Goal: Task Accomplishment & Management: Manage account settings

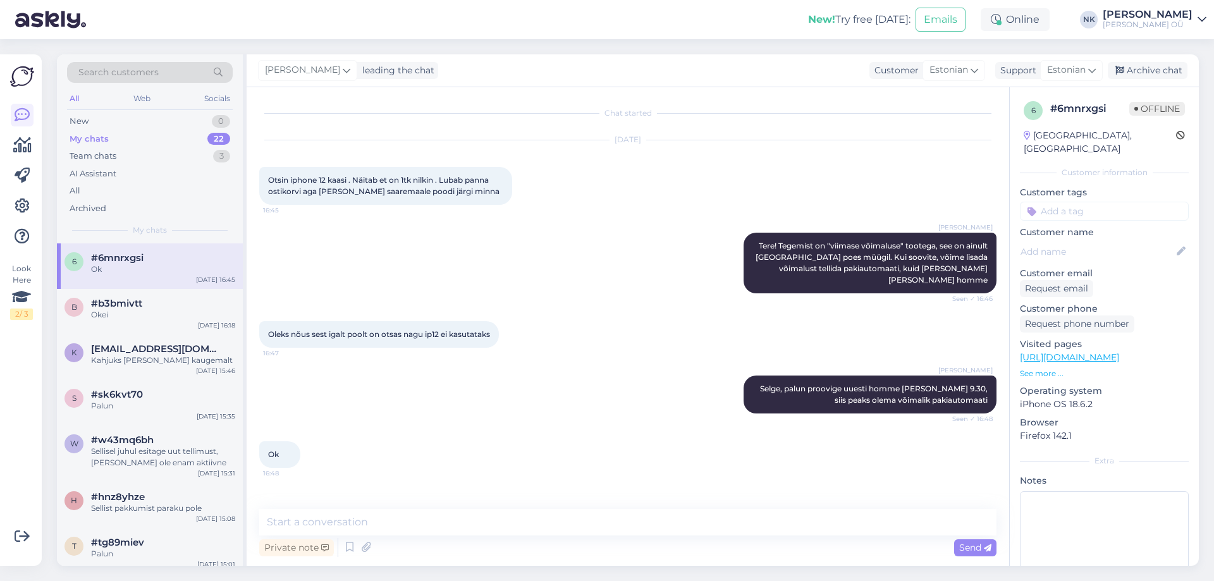
click at [1142, 71] on div "Archive chat" at bounding box center [1148, 70] width 80 height 17
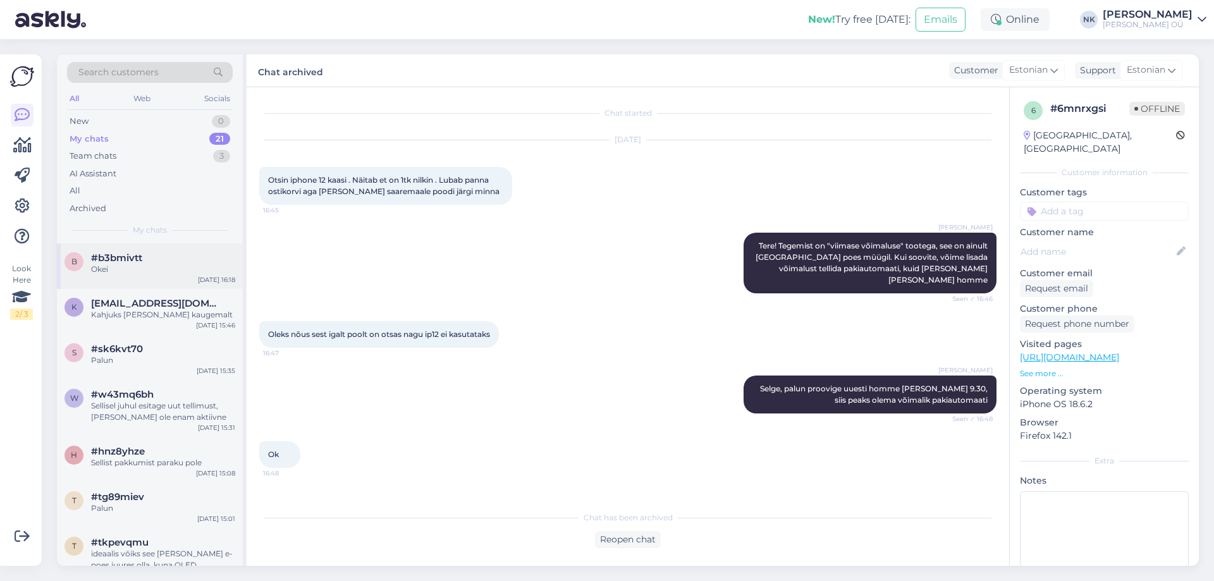
click at [133, 263] on span "#b3bmivtt" at bounding box center [116, 257] width 51 height 11
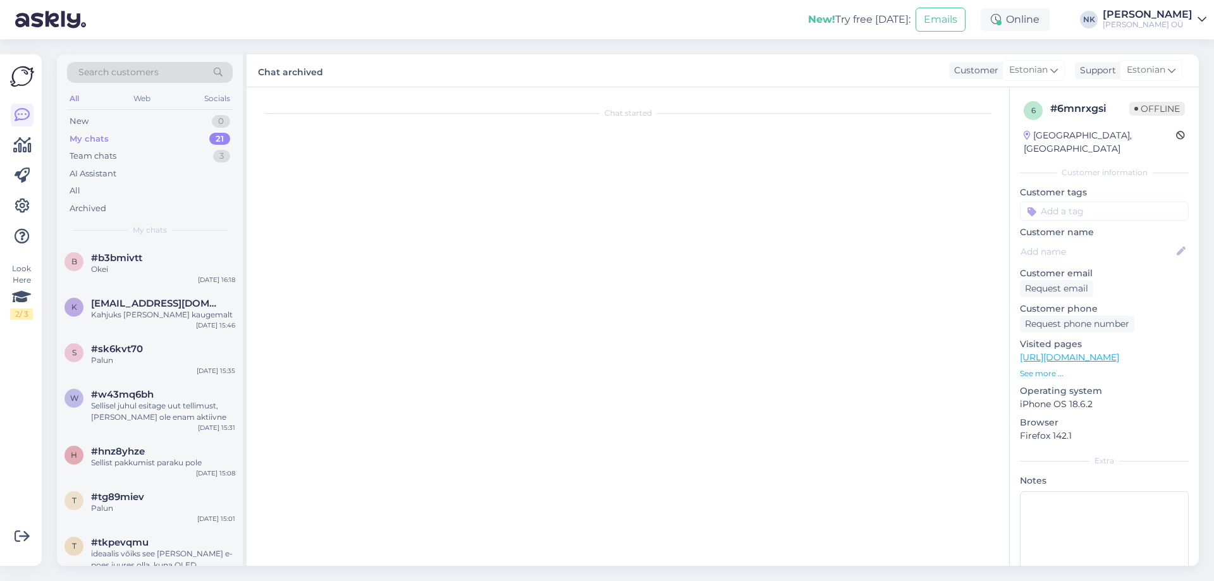
scroll to position [156, 0]
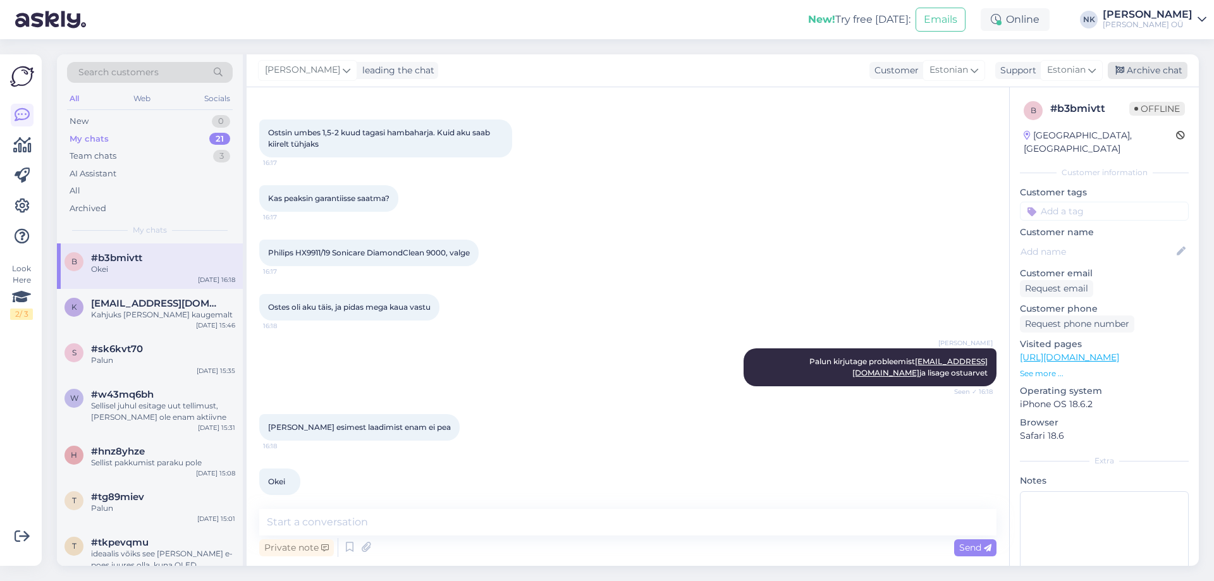
click at [1151, 63] on div "Archive chat" at bounding box center [1148, 70] width 80 height 17
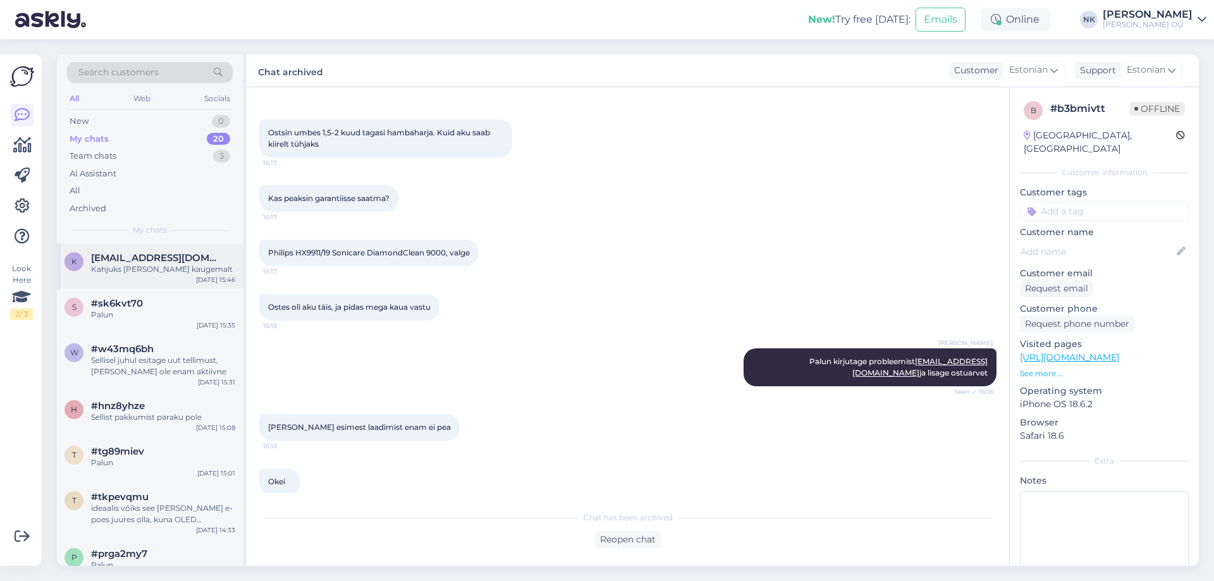
click at [198, 256] on div "[EMAIL_ADDRESS][DOMAIN_NAME]" at bounding box center [163, 257] width 144 height 11
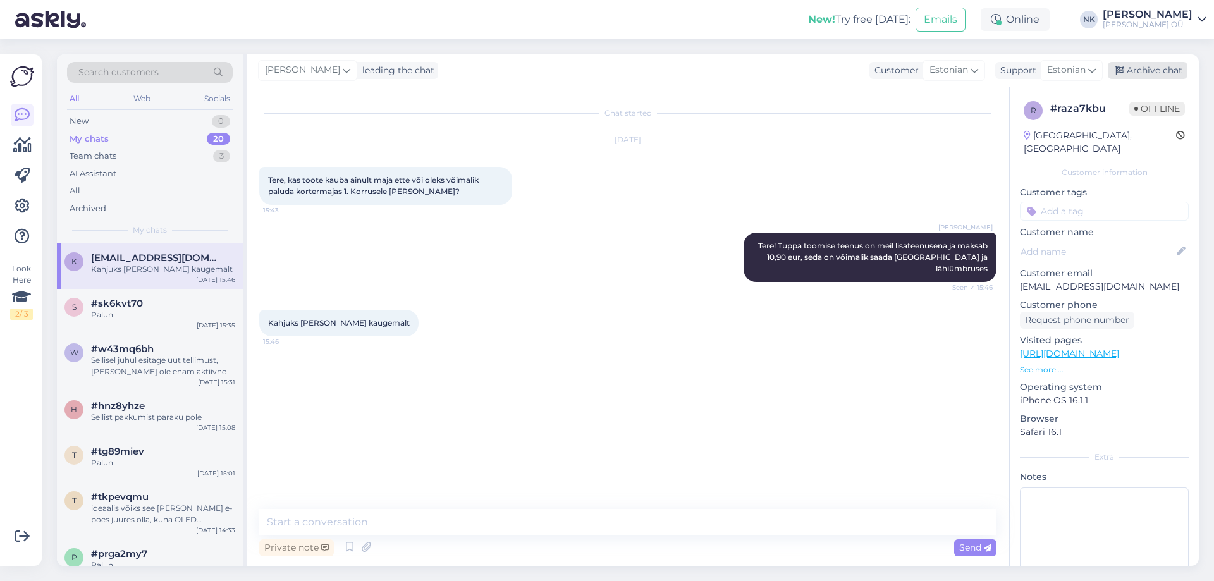
click at [1123, 75] on div "Archive chat" at bounding box center [1148, 70] width 80 height 17
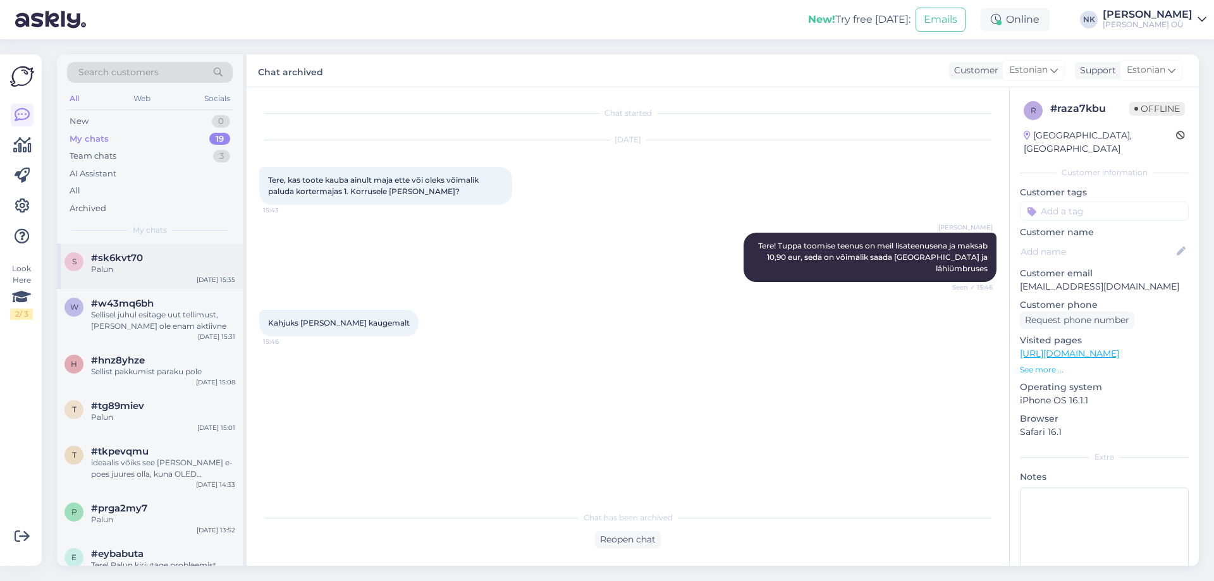
drag, startPoint x: 106, startPoint y: 281, endPoint x: 229, endPoint y: 254, distance: 126.9
click at [106, 281] on div "s #sk6kvt70 Palun [DATE] 15:35" at bounding box center [150, 266] width 186 height 46
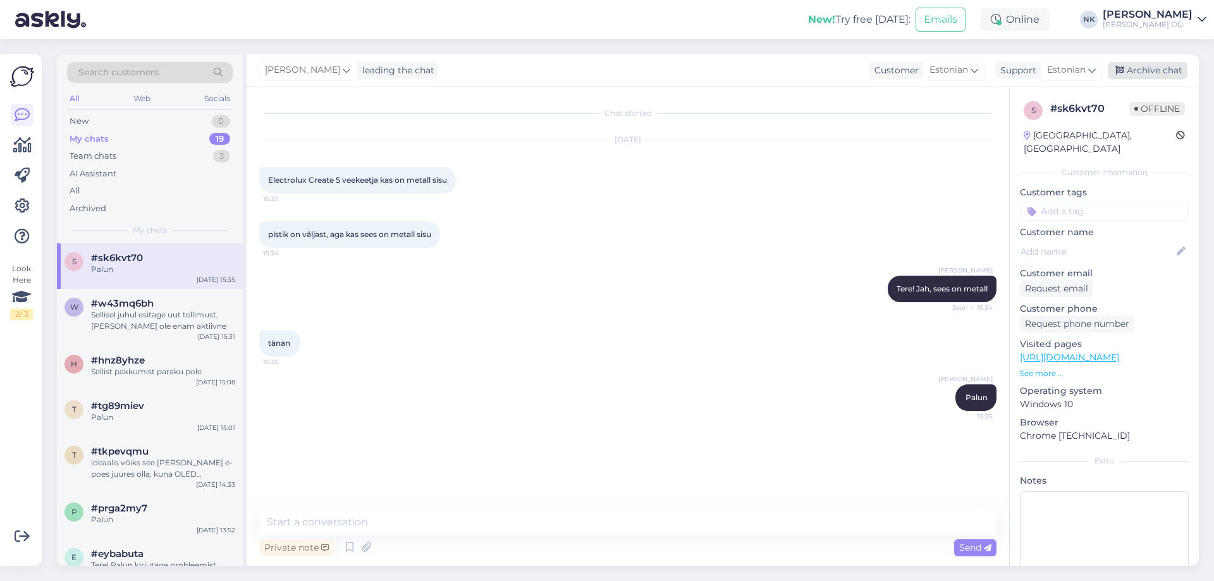
click at [1136, 70] on div "Archive chat" at bounding box center [1148, 70] width 80 height 17
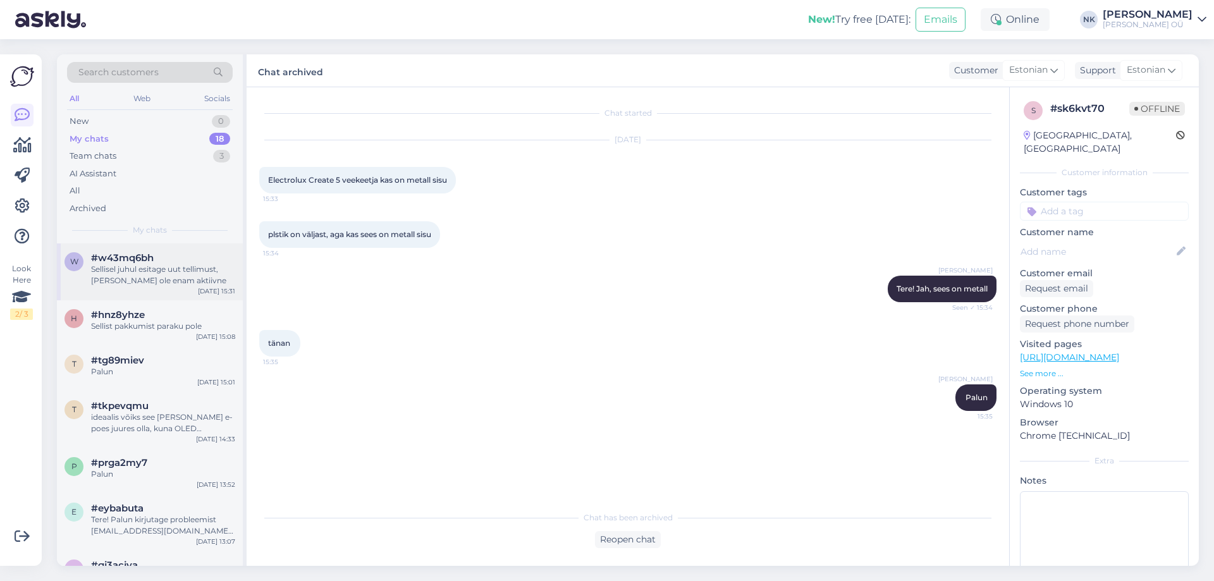
click at [133, 254] on span "#w43mq6bh" at bounding box center [122, 257] width 63 height 11
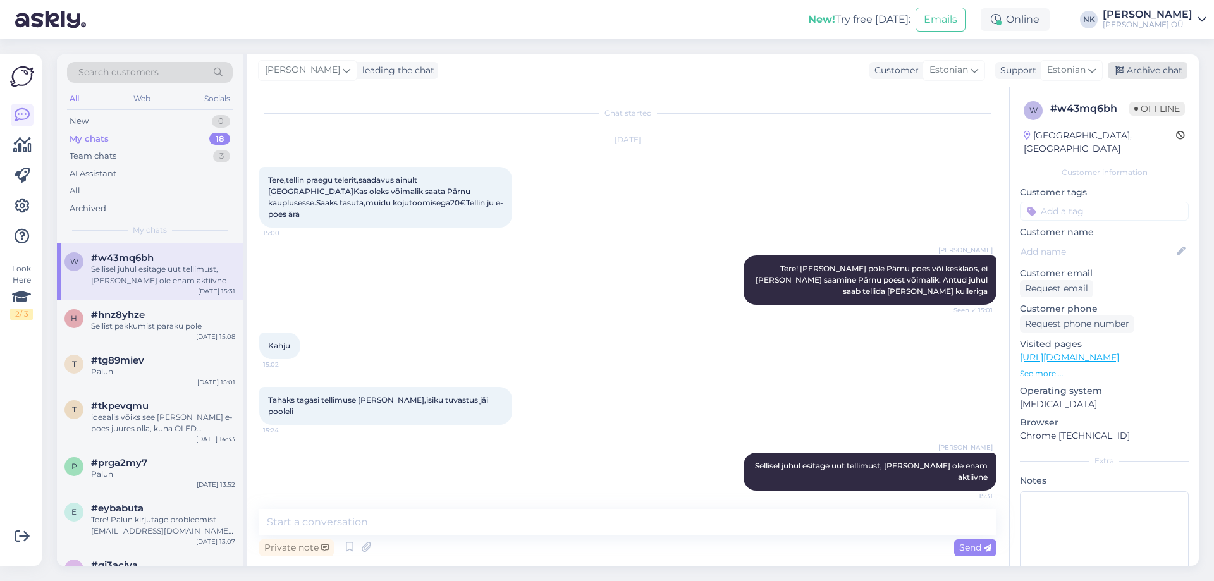
click at [1142, 73] on div "Archive chat" at bounding box center [1148, 70] width 80 height 17
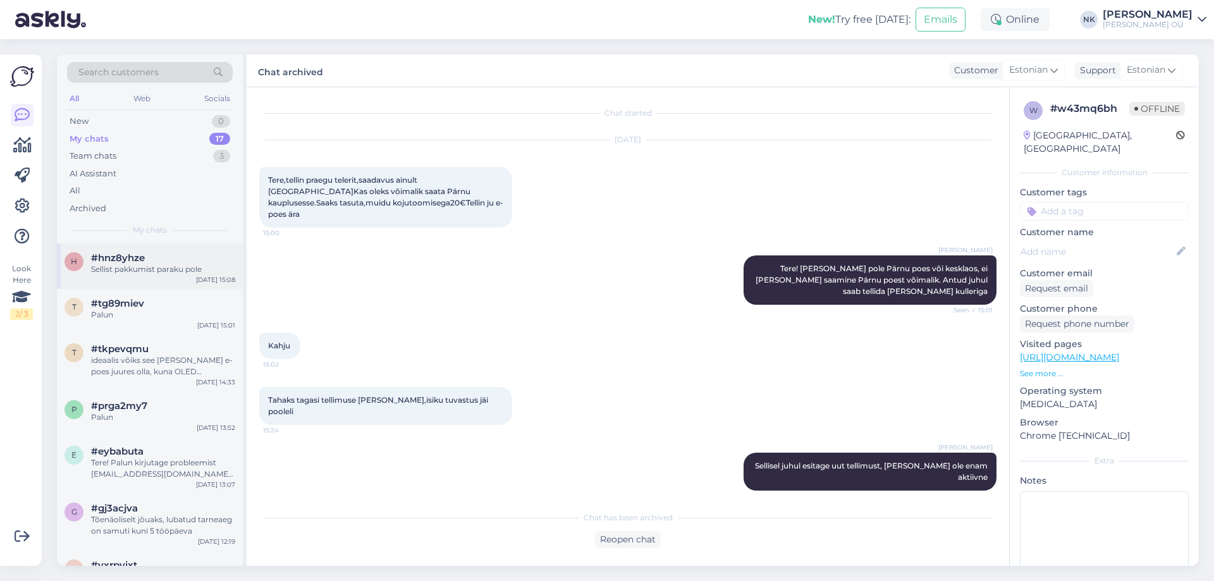
click at [167, 281] on div "h #hnz8yhze Sellist pakkumist paraku pole [DATE] 15:08" at bounding box center [150, 266] width 186 height 46
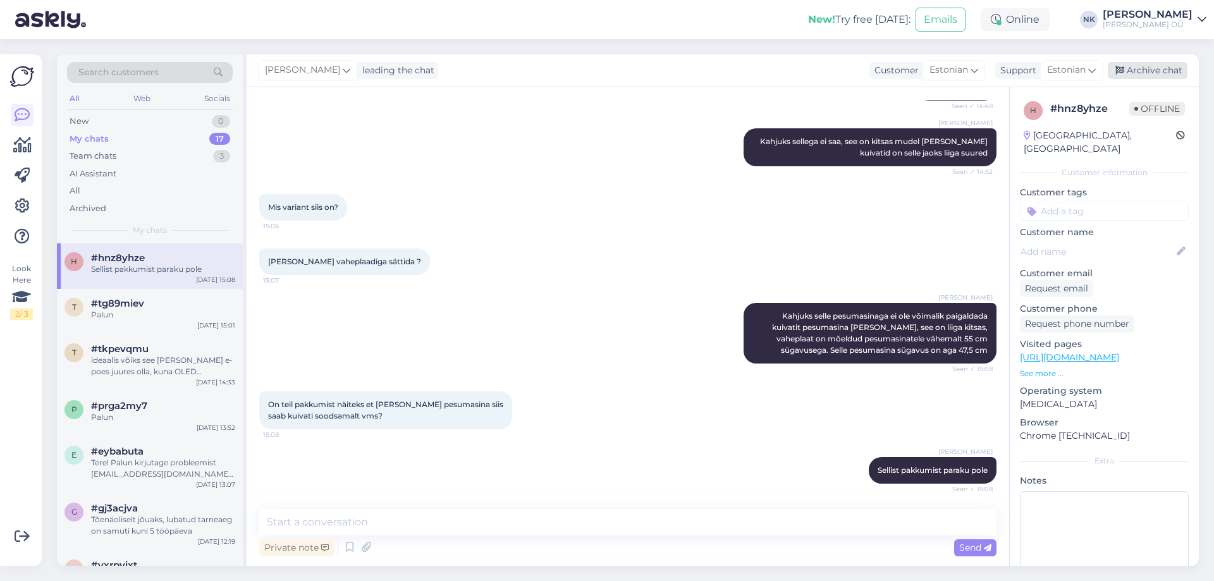
click at [1164, 76] on div "Archive chat" at bounding box center [1148, 70] width 80 height 17
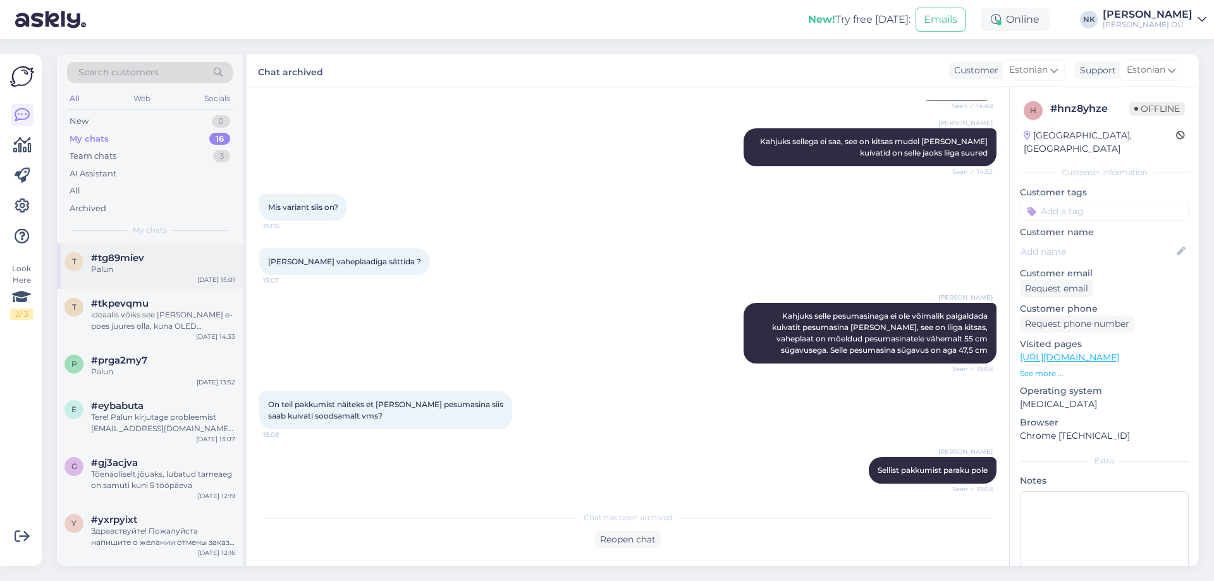
click at [184, 266] on div "Palun" at bounding box center [163, 269] width 144 height 11
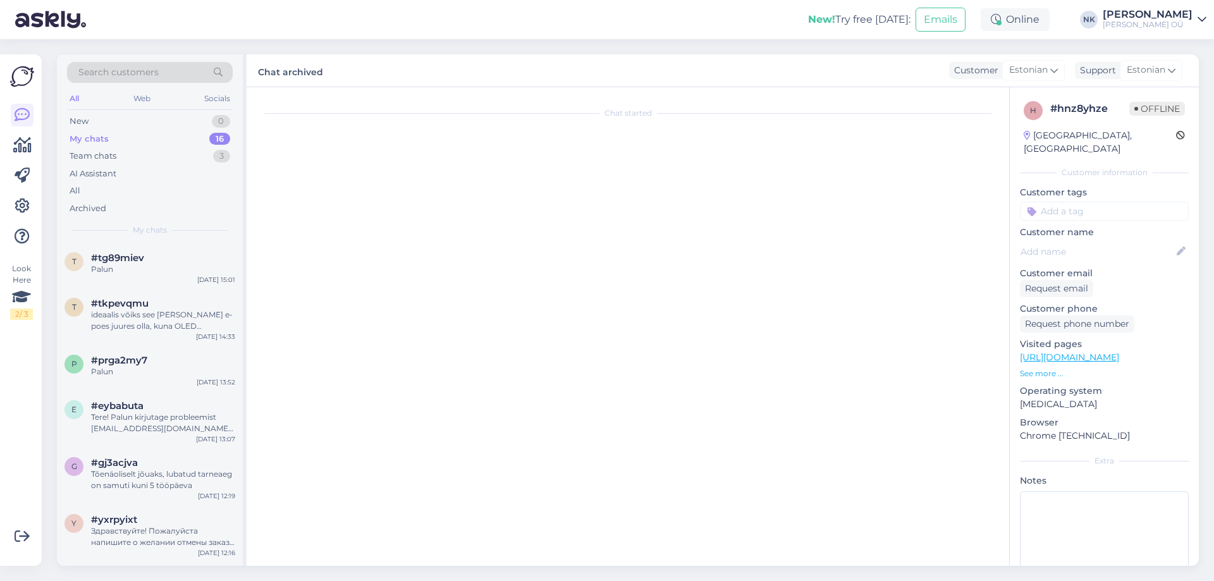
scroll to position [487, 0]
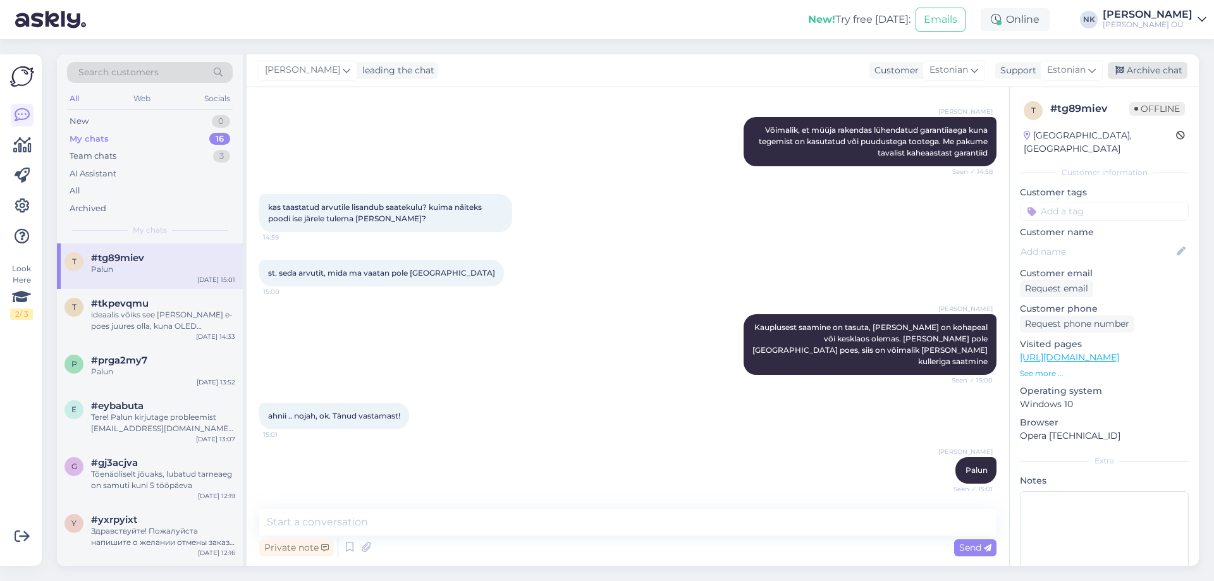
click at [1151, 74] on div "Archive chat" at bounding box center [1148, 70] width 80 height 17
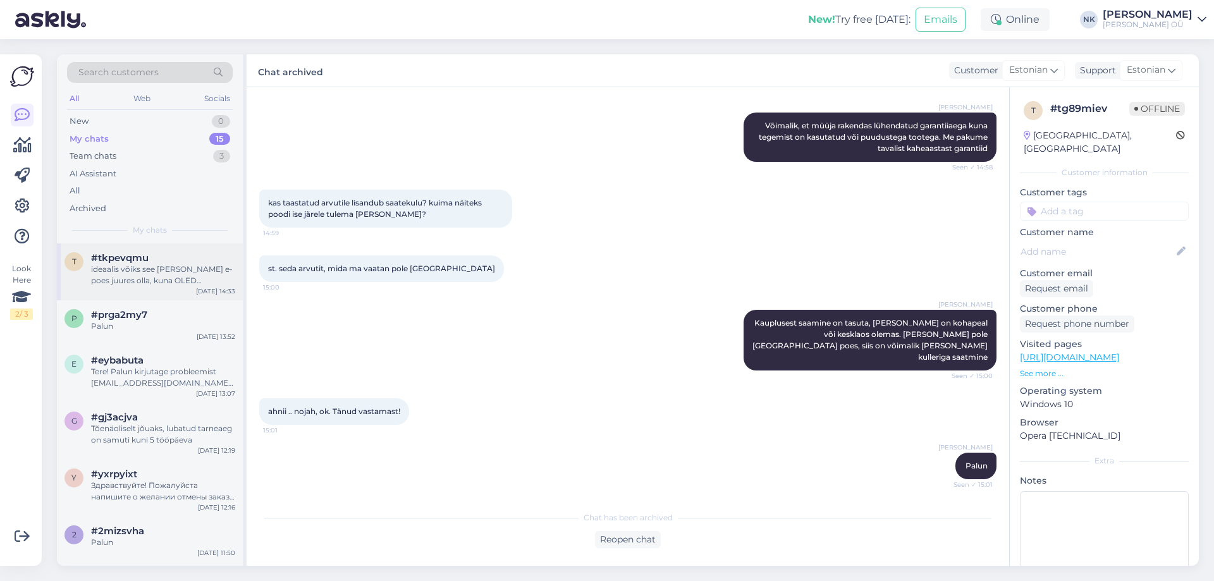
click at [136, 251] on div "t #tkpevqmu ideaalis võiks see [PERSON_NAME] e-poes juures olla, kuna OLED ekra…" at bounding box center [150, 271] width 186 height 57
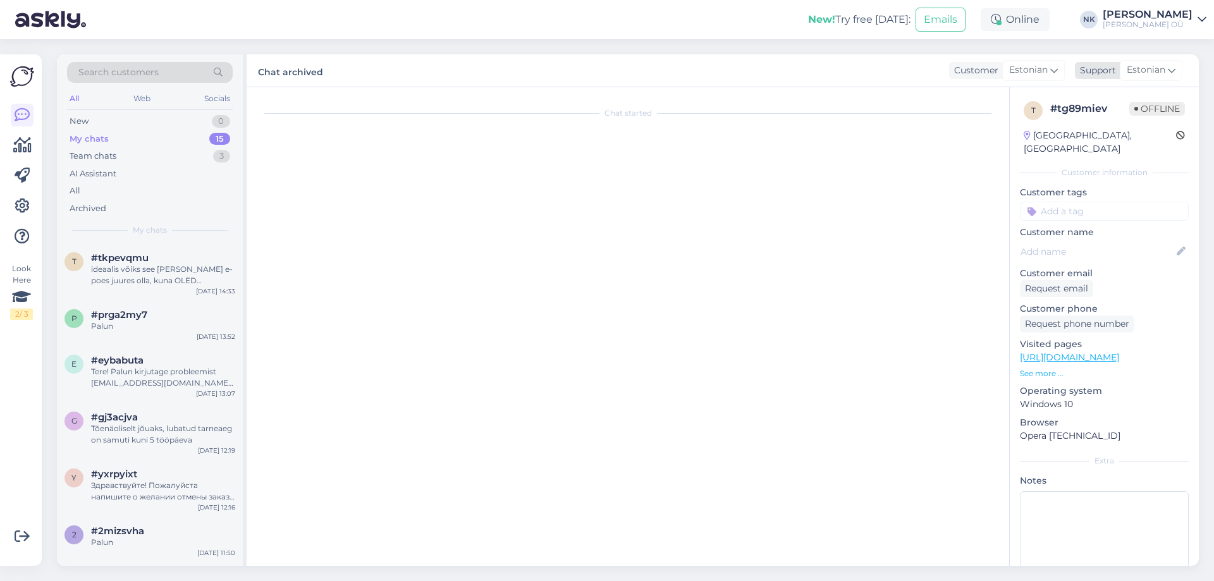
scroll to position [0, 0]
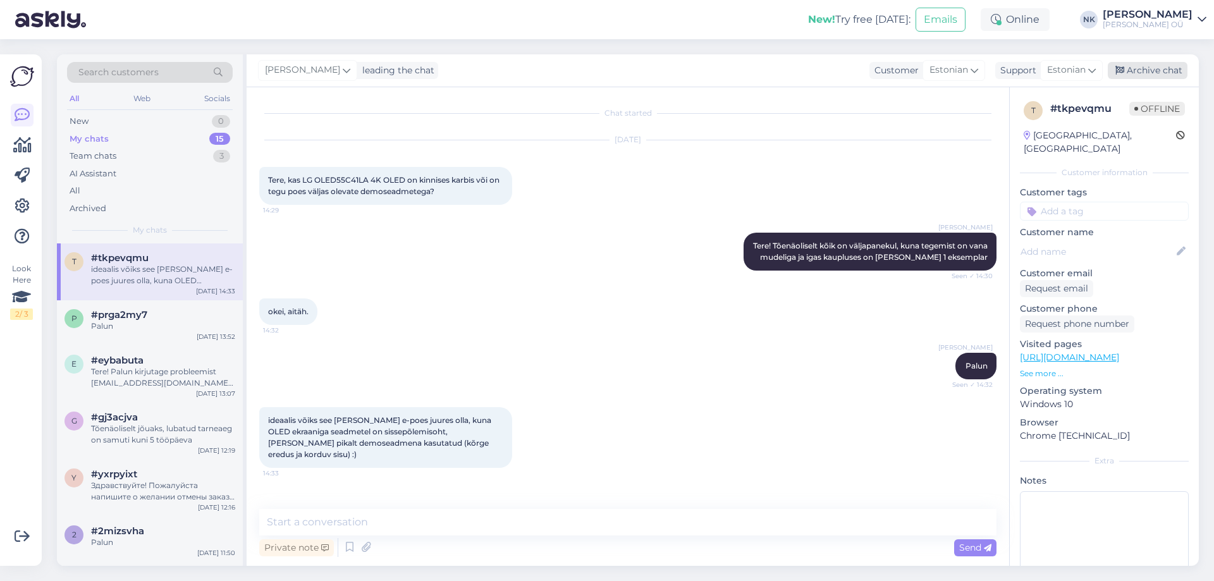
click at [1128, 68] on div "Archive chat" at bounding box center [1148, 70] width 80 height 17
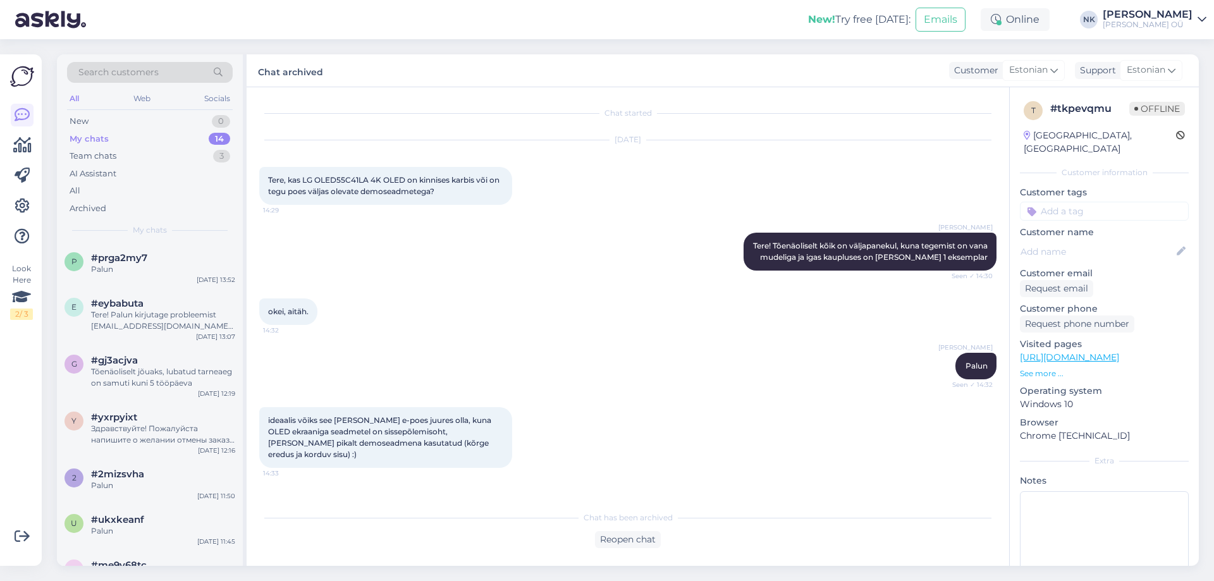
click at [157, 296] on div "e #eybabuta Tere! Palun kirjutage probleemist [EMAIL_ADDRESS][DOMAIN_NAME] ja l…" at bounding box center [150, 317] width 186 height 57
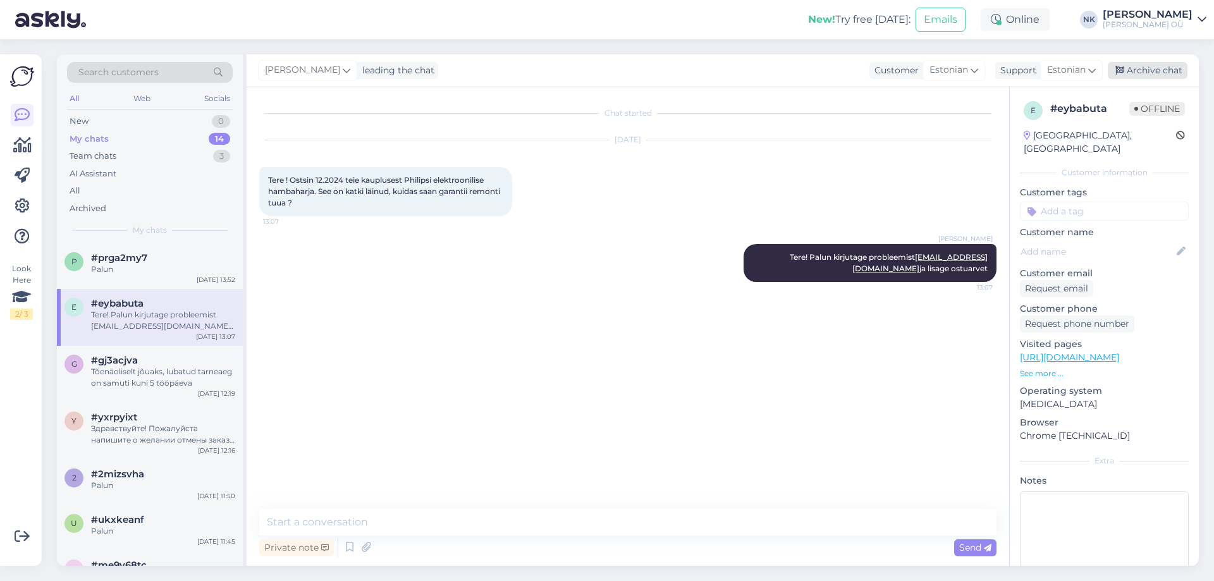
click at [1182, 68] on div "Archive chat" at bounding box center [1148, 70] width 80 height 17
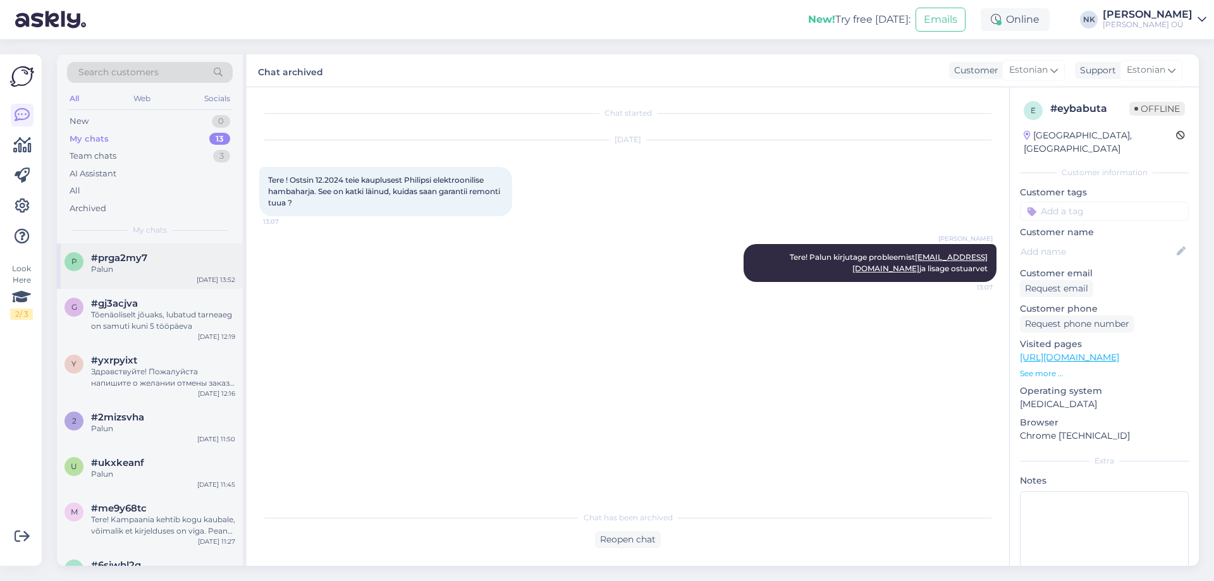
click at [156, 253] on div "#prga2my7" at bounding box center [163, 257] width 144 height 11
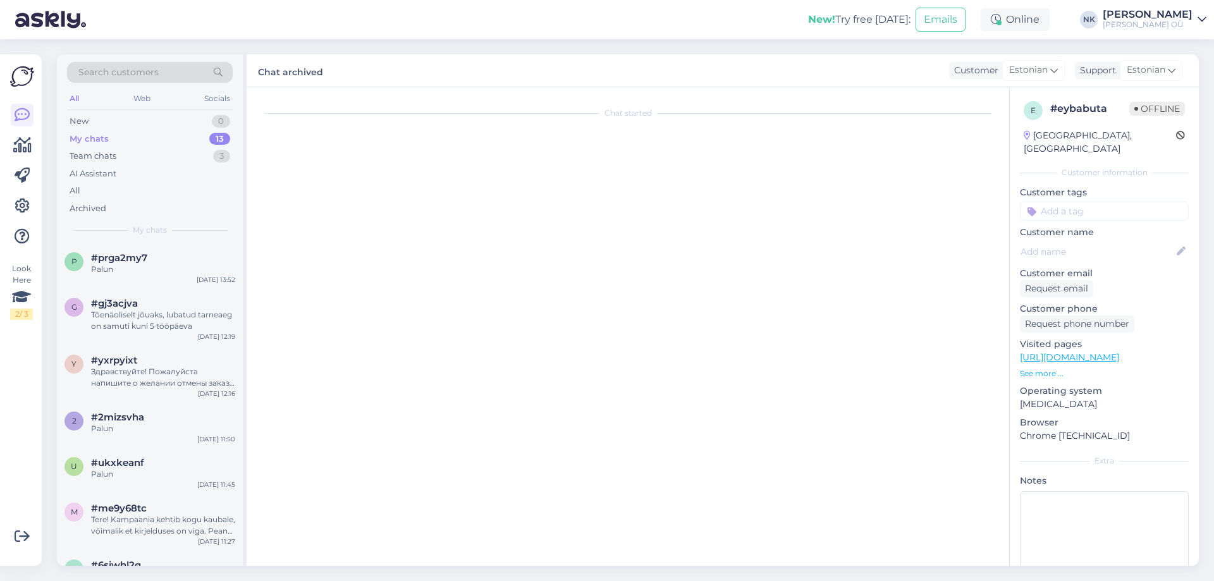
scroll to position [357, 0]
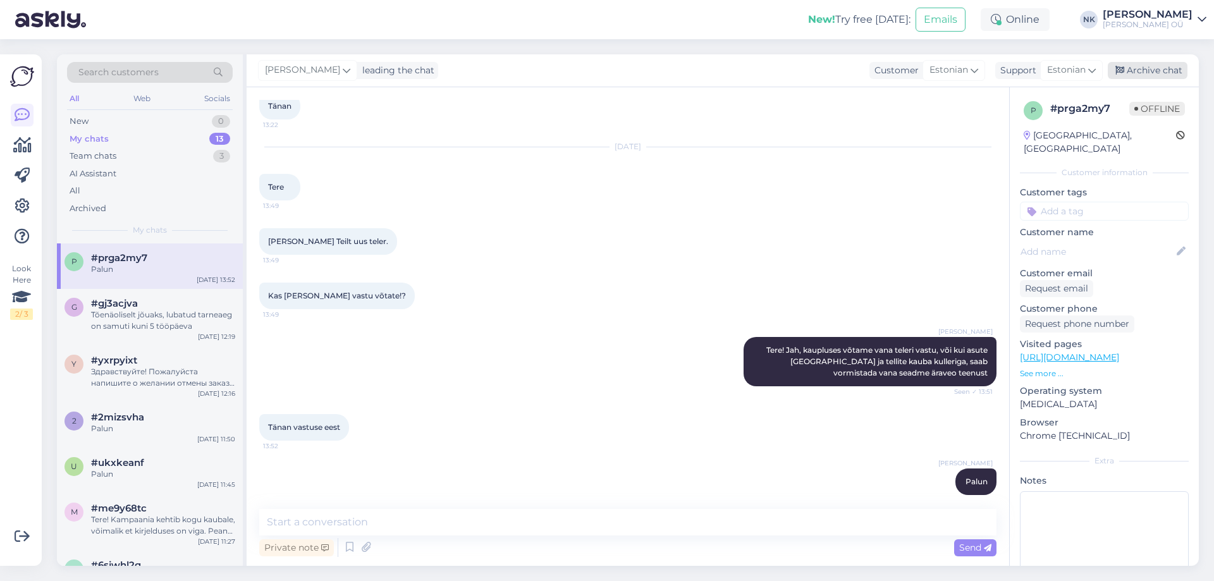
click at [1156, 68] on div "Archive chat" at bounding box center [1148, 70] width 80 height 17
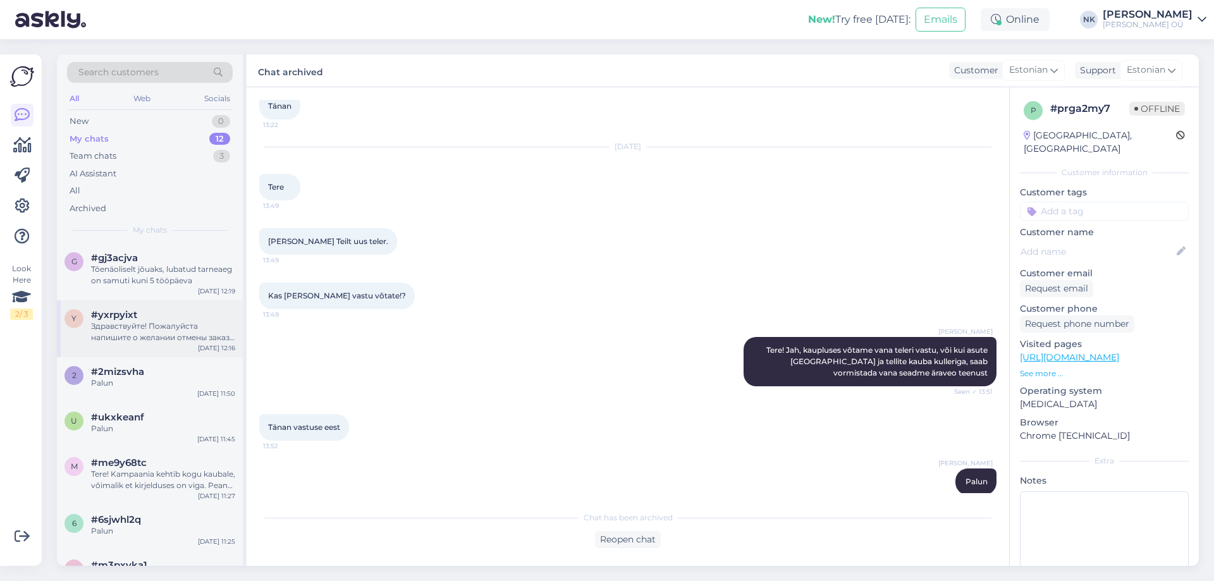
click at [158, 318] on div "#yxrpyixt" at bounding box center [163, 314] width 144 height 11
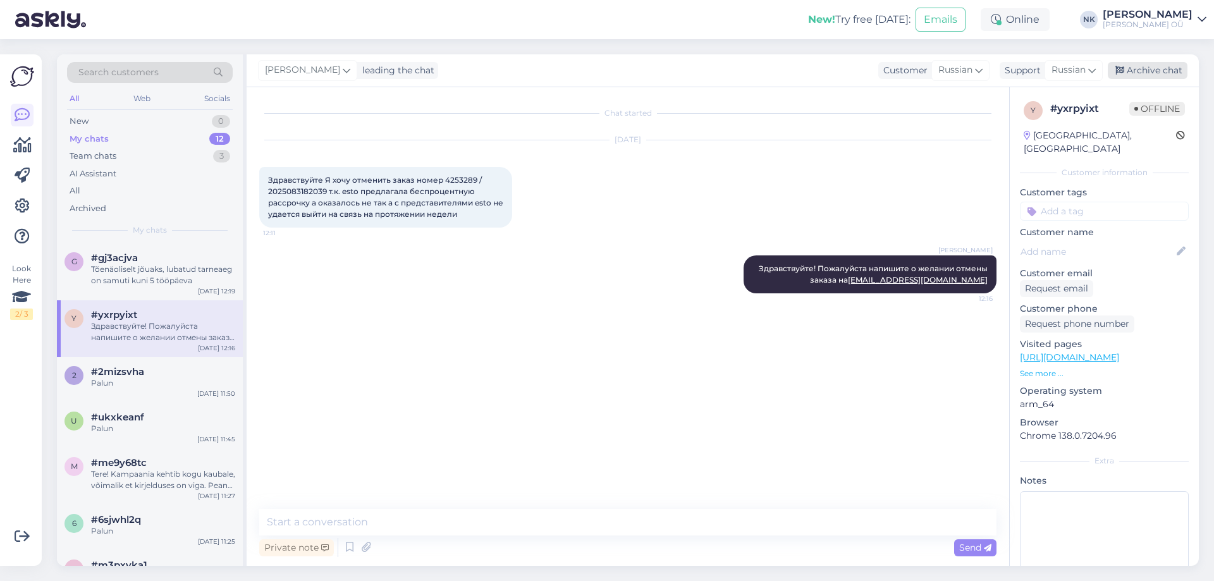
click at [1147, 76] on div "Archive chat" at bounding box center [1148, 70] width 80 height 17
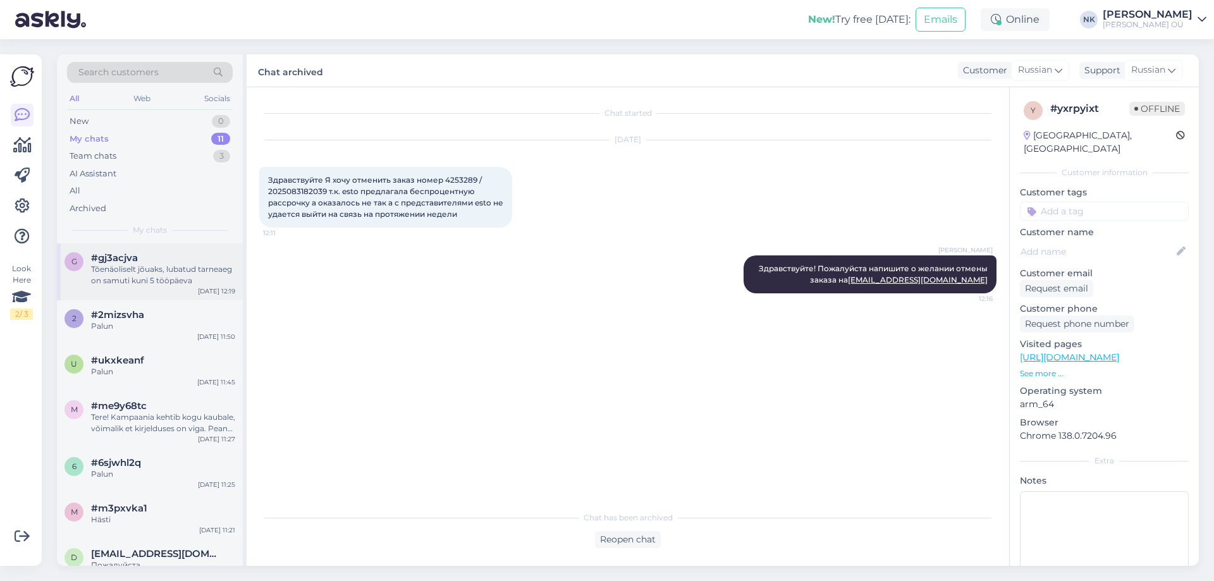
click at [188, 254] on div "#gj3acjva" at bounding box center [163, 257] width 144 height 11
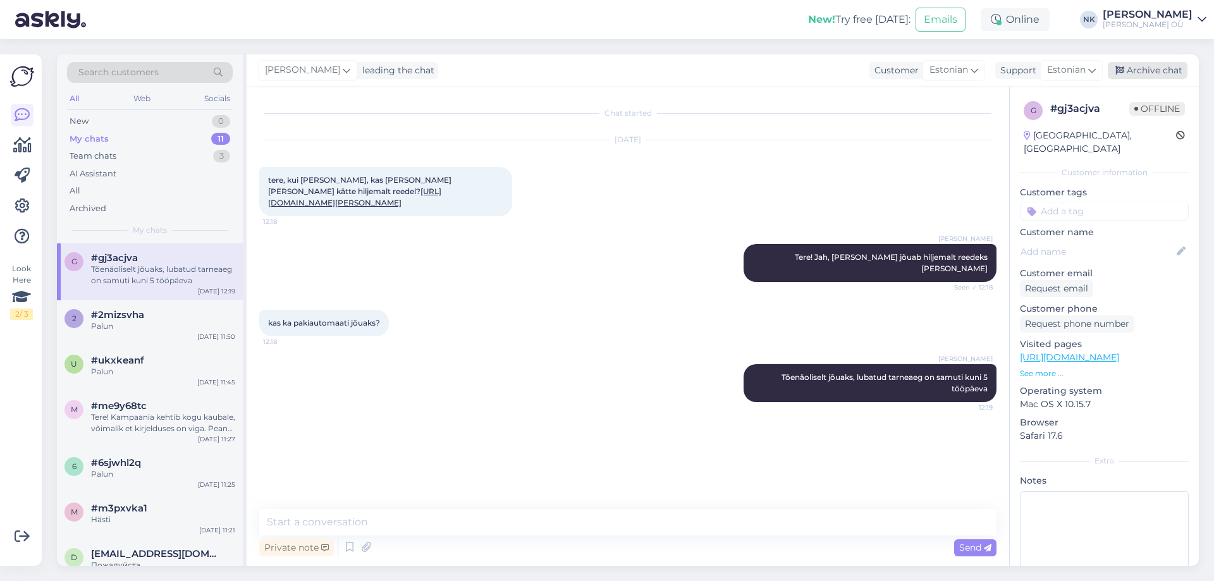
click at [1169, 77] on div "Archive chat" at bounding box center [1148, 70] width 80 height 17
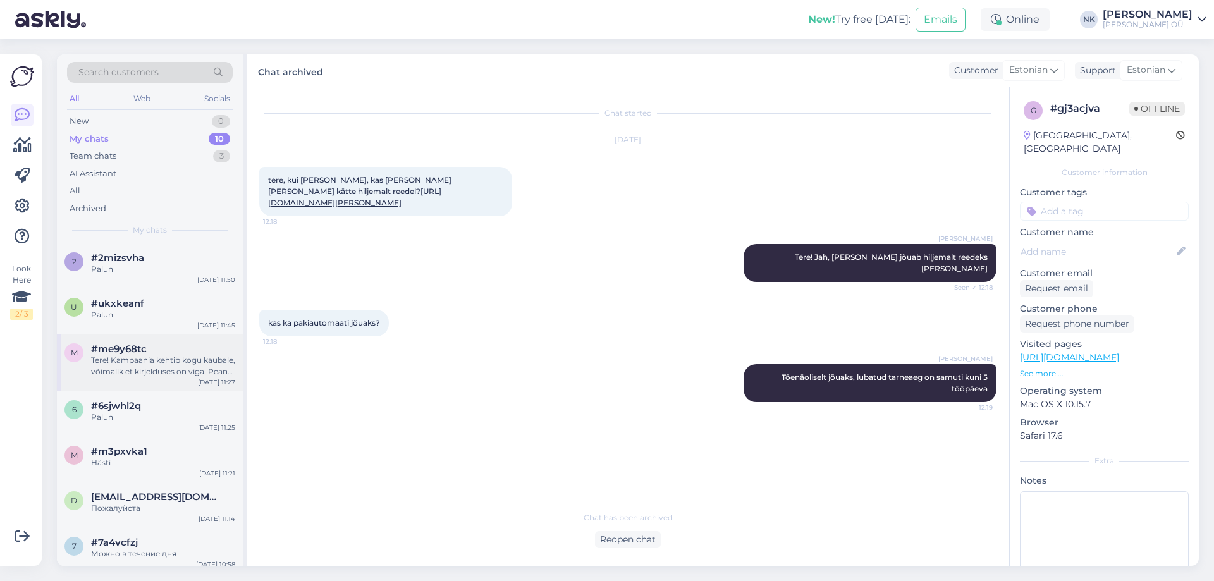
click at [214, 354] on div "#me9y68tc" at bounding box center [163, 348] width 144 height 11
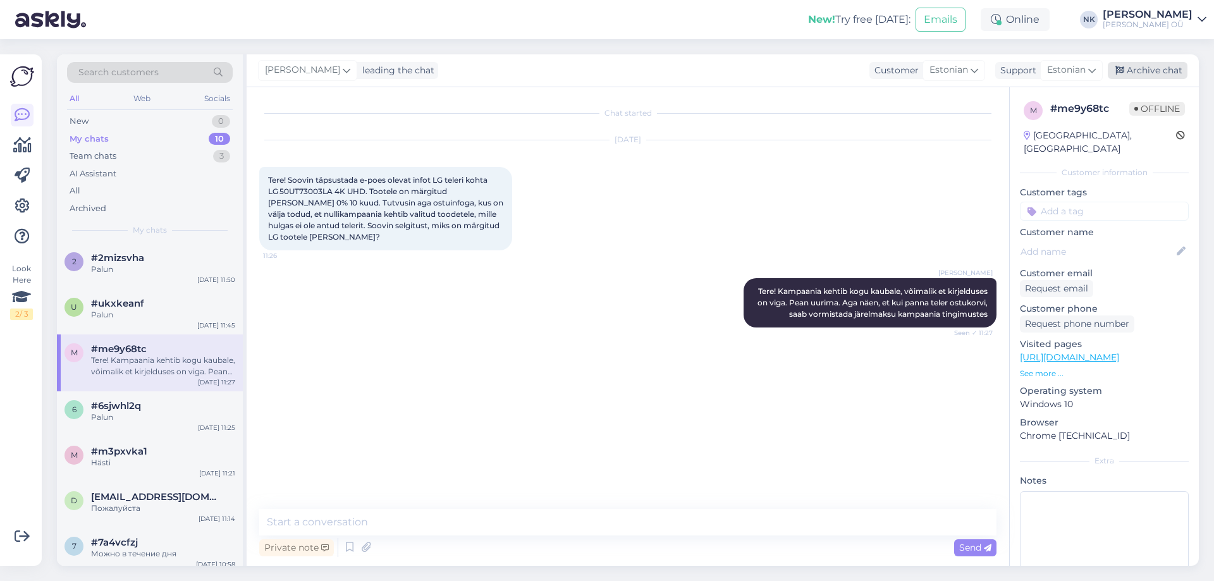
click at [1165, 73] on div "Archive chat" at bounding box center [1148, 70] width 80 height 17
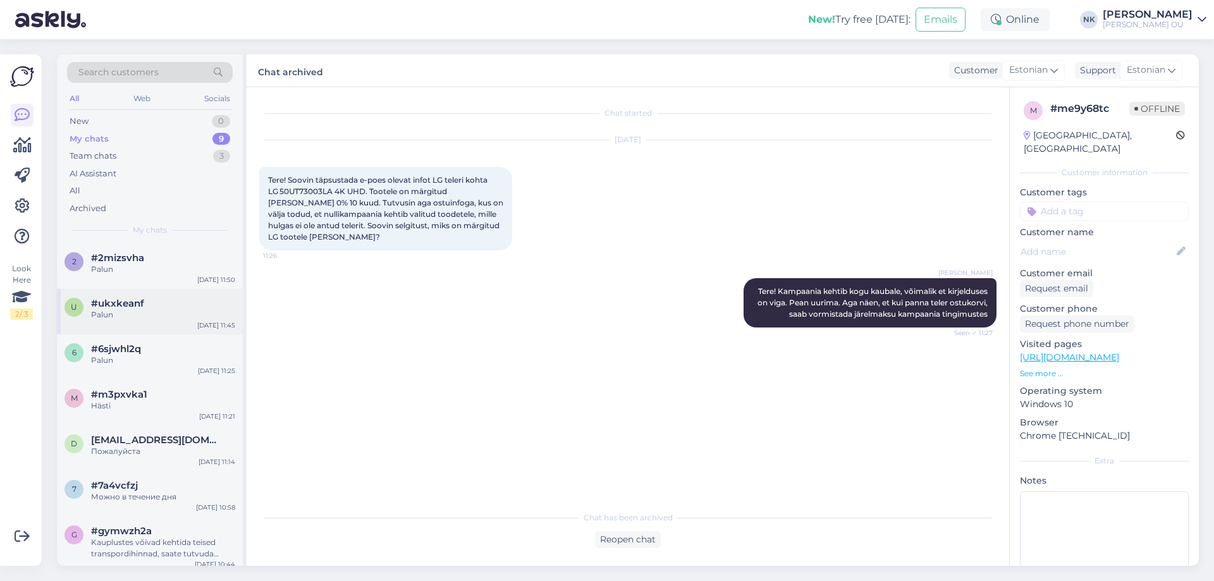
click at [189, 326] on div "u #ukxkeanf Palun [DATE] 11:45" at bounding box center [150, 312] width 186 height 46
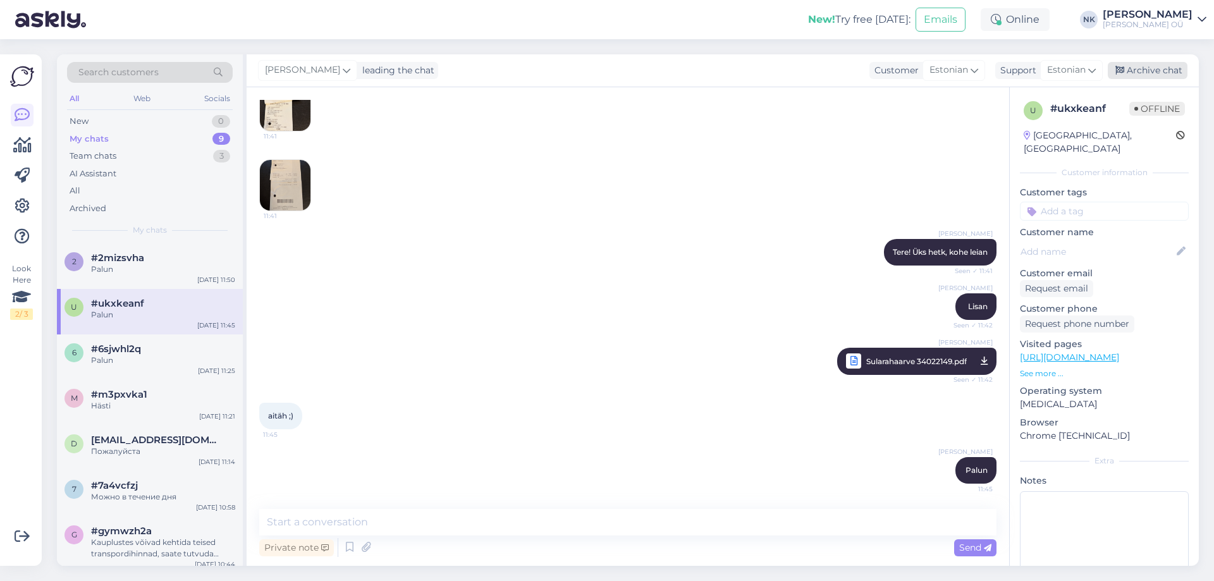
click at [1154, 70] on div "Archive chat" at bounding box center [1148, 70] width 80 height 17
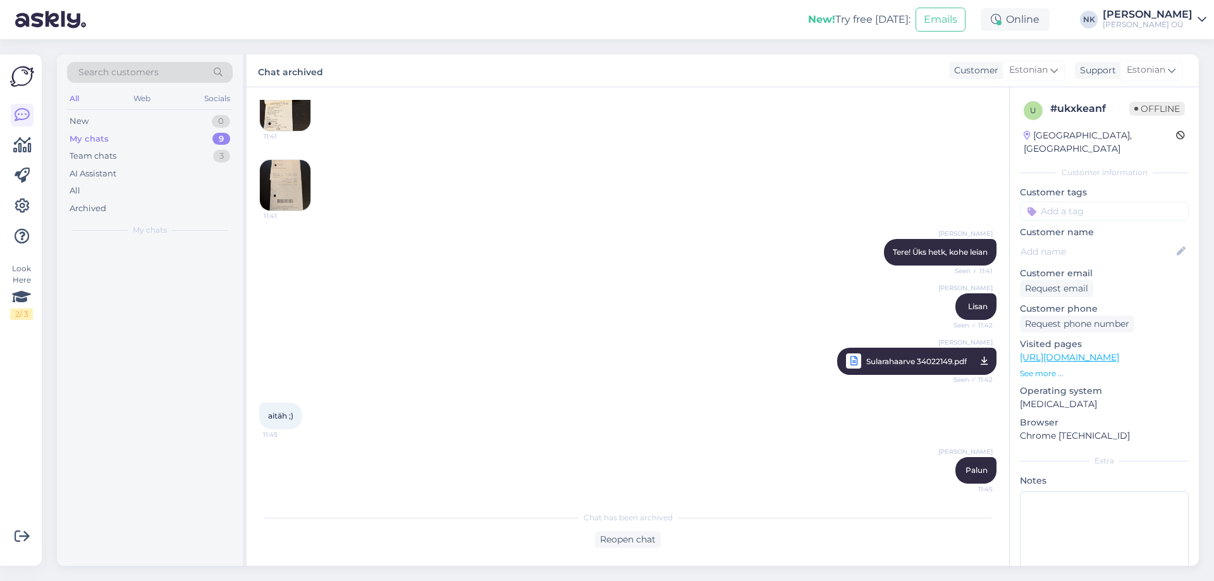
click at [104, 269] on div at bounding box center [150, 404] width 186 height 322
click at [150, 277] on div at bounding box center [150, 404] width 186 height 322
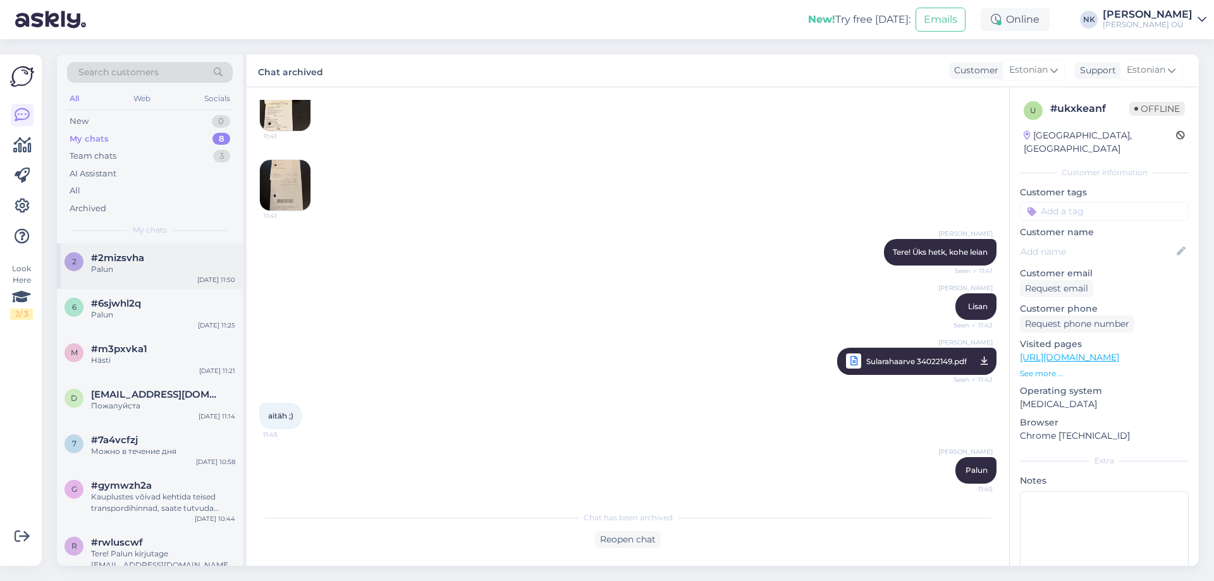
click at [164, 272] on div "Palun" at bounding box center [163, 269] width 144 height 11
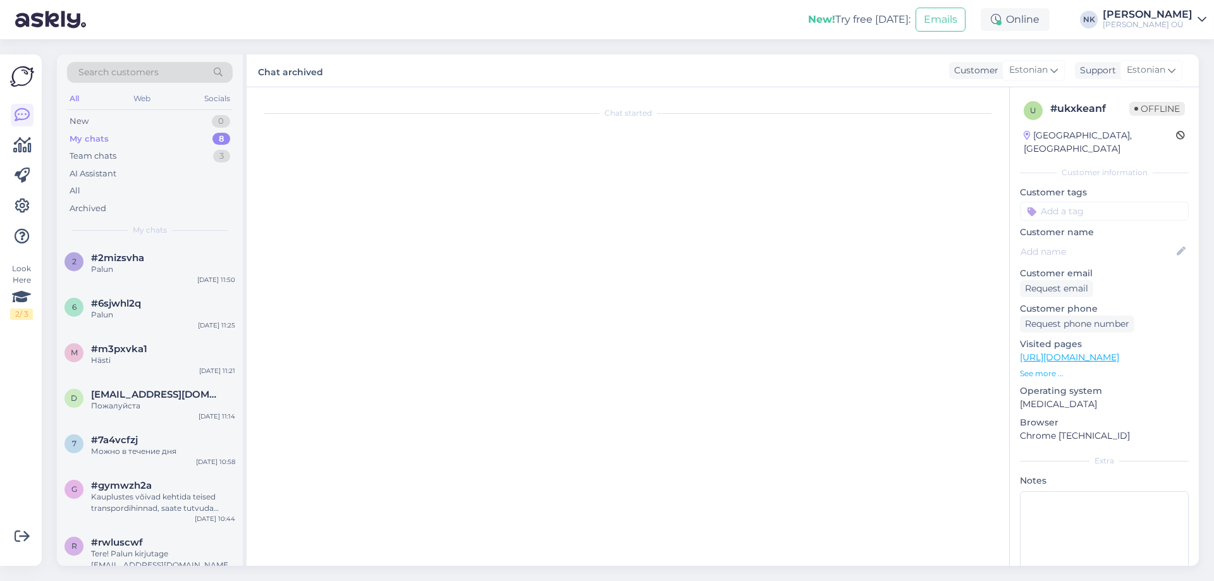
scroll to position [16, 0]
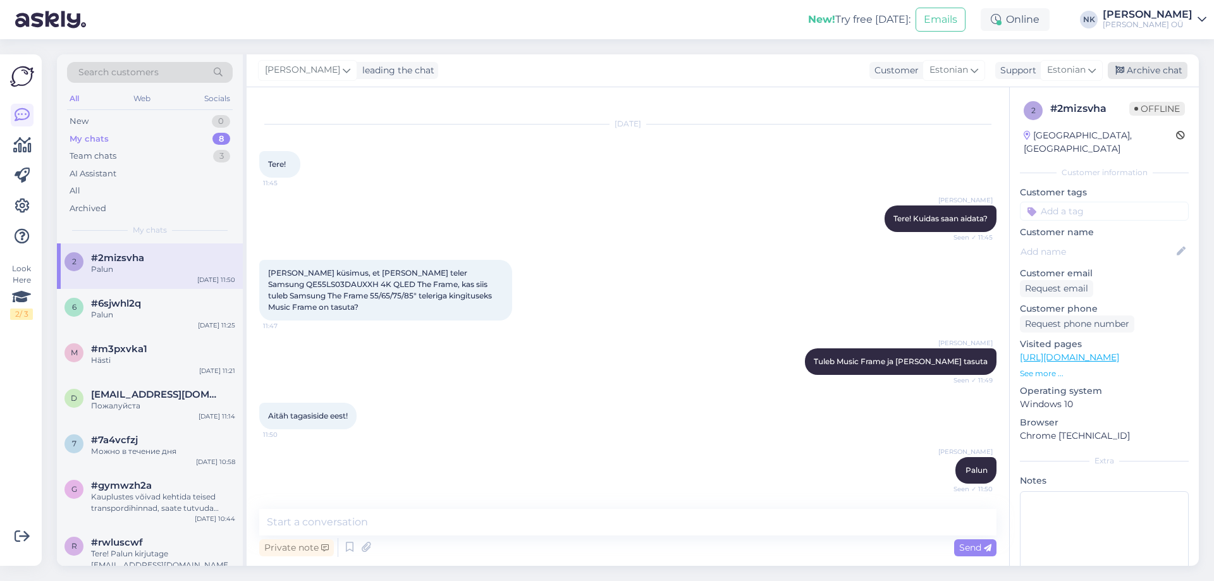
click at [1163, 73] on div "Archive chat" at bounding box center [1148, 70] width 80 height 17
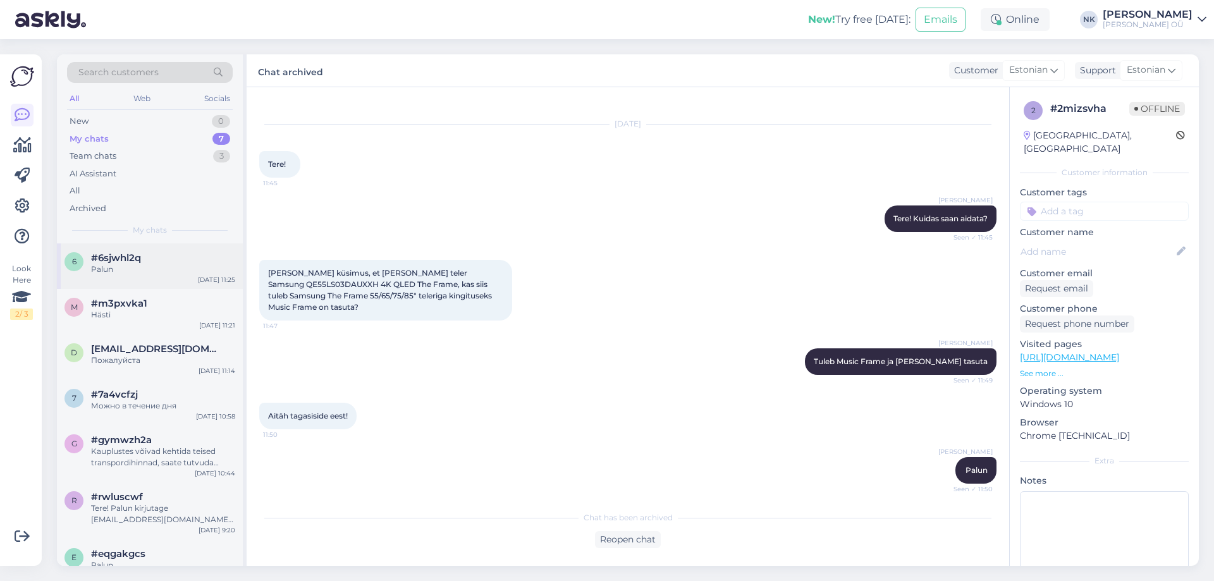
click at [145, 275] on div "6 #6sjwhl2q Palun [DATE] 11:25" at bounding box center [150, 266] width 186 height 46
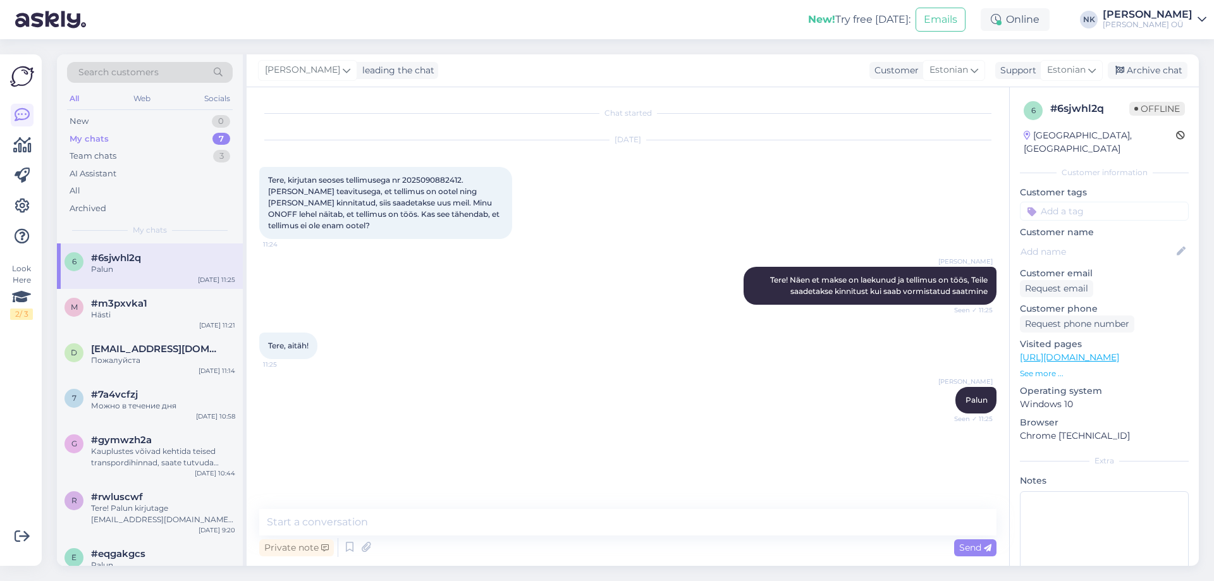
scroll to position [0, 0]
click at [1159, 72] on div "Archive chat" at bounding box center [1148, 70] width 80 height 17
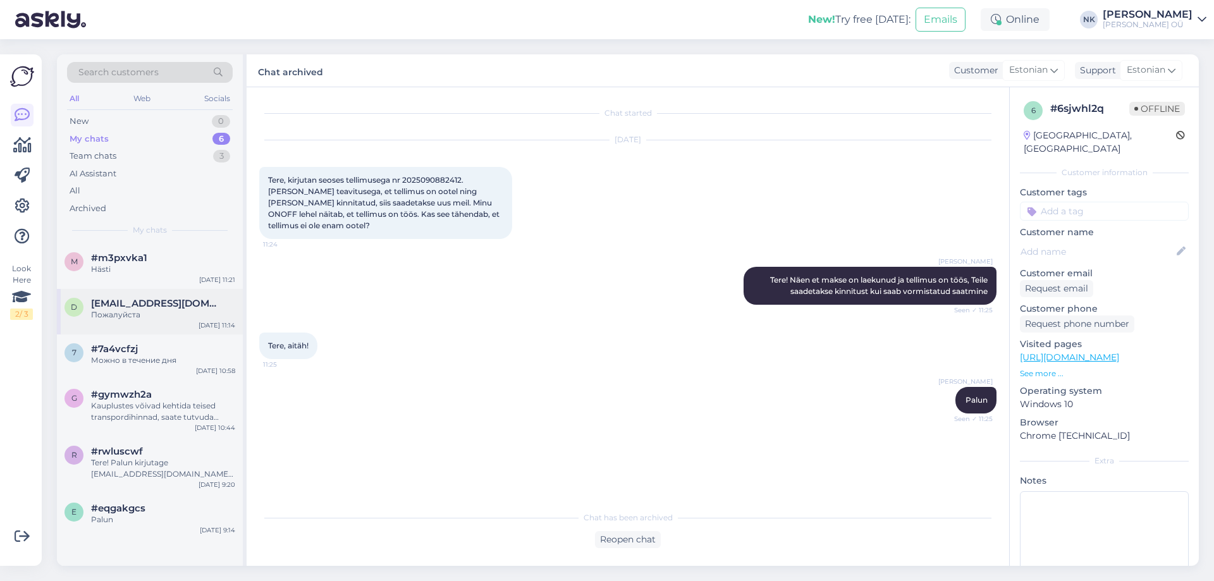
click at [114, 306] on span "[EMAIL_ADDRESS][DOMAIN_NAME]" at bounding box center [156, 303] width 131 height 11
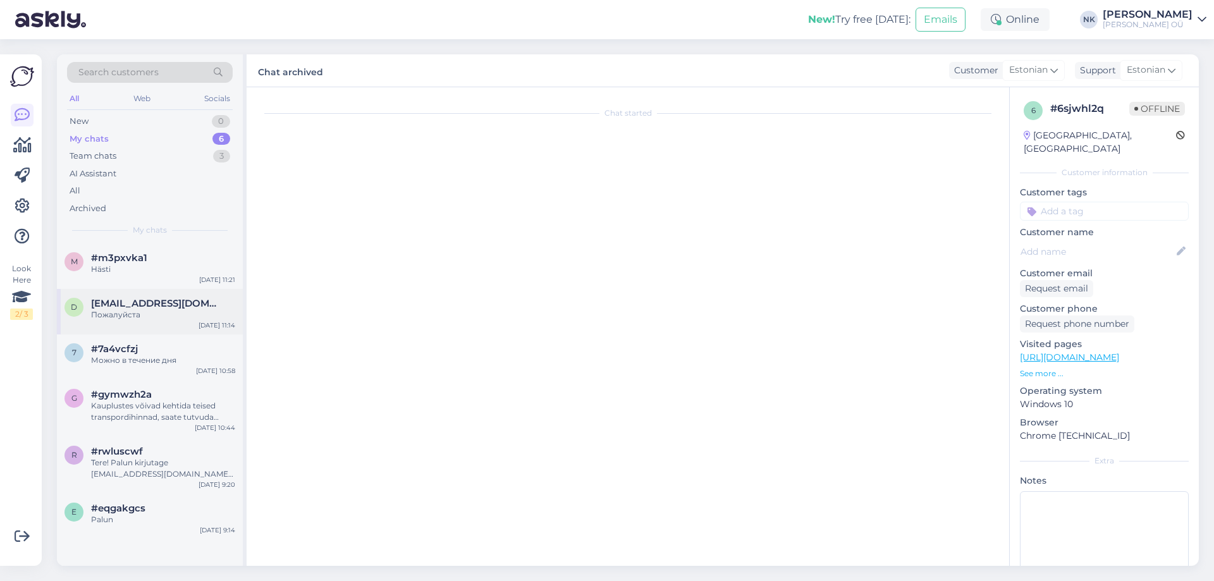
scroll to position [224, 0]
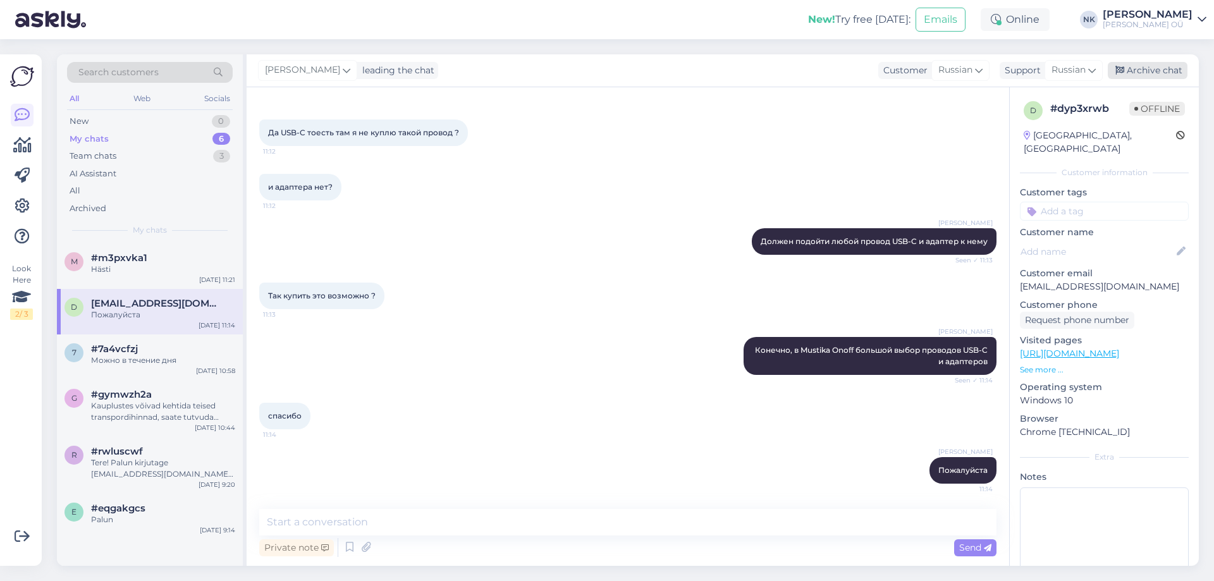
click at [1130, 72] on div "Archive chat" at bounding box center [1148, 70] width 80 height 17
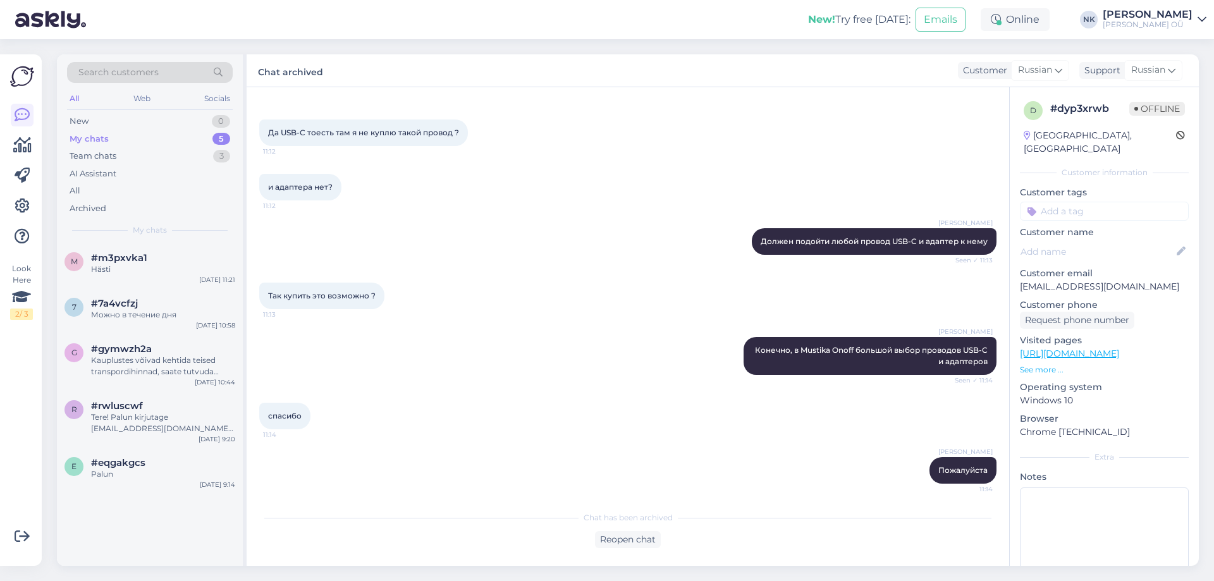
click at [164, 288] on div "m #m3pxvka1 Hästi [DATE] 11:21" at bounding box center [150, 266] width 186 height 46
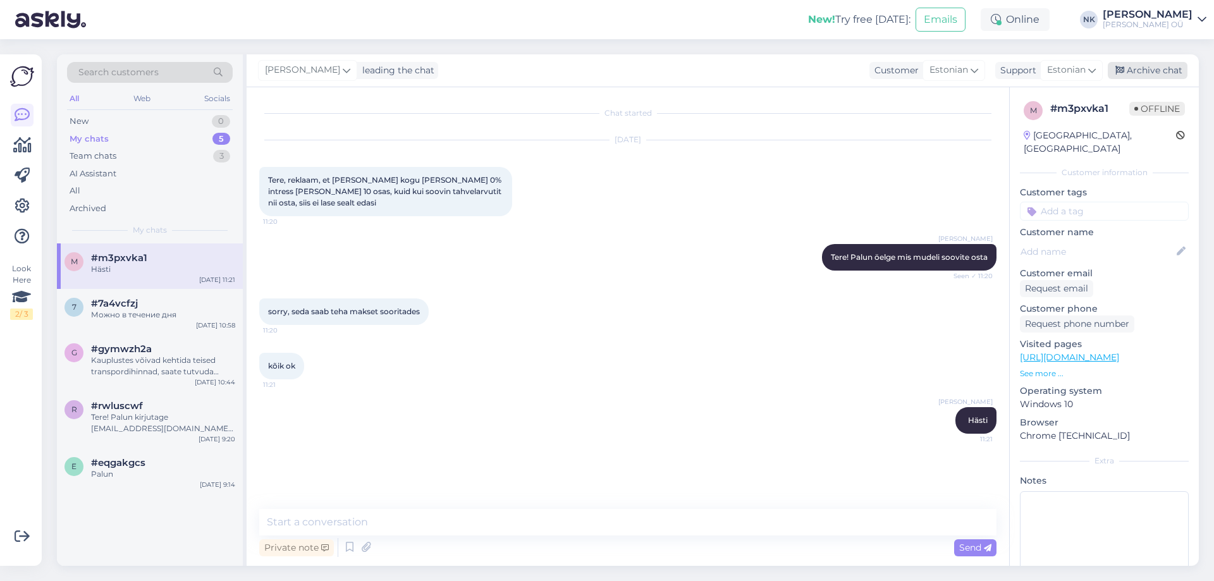
click at [1156, 66] on div "Archive chat" at bounding box center [1148, 70] width 80 height 17
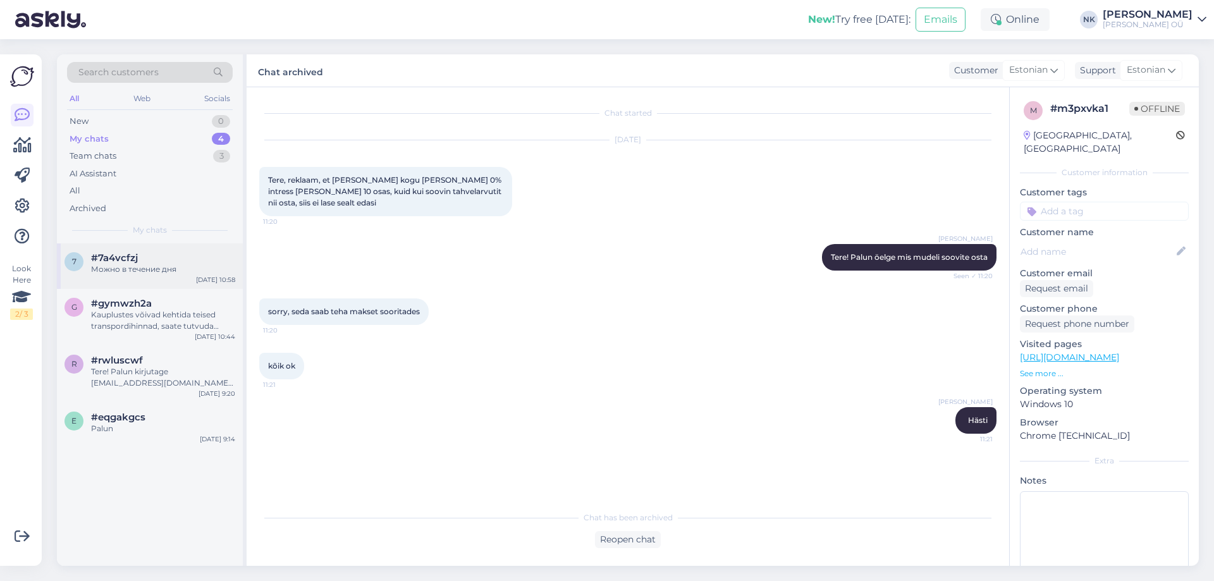
click at [228, 278] on div "[DATE] 10:58" at bounding box center [215, 279] width 39 height 9
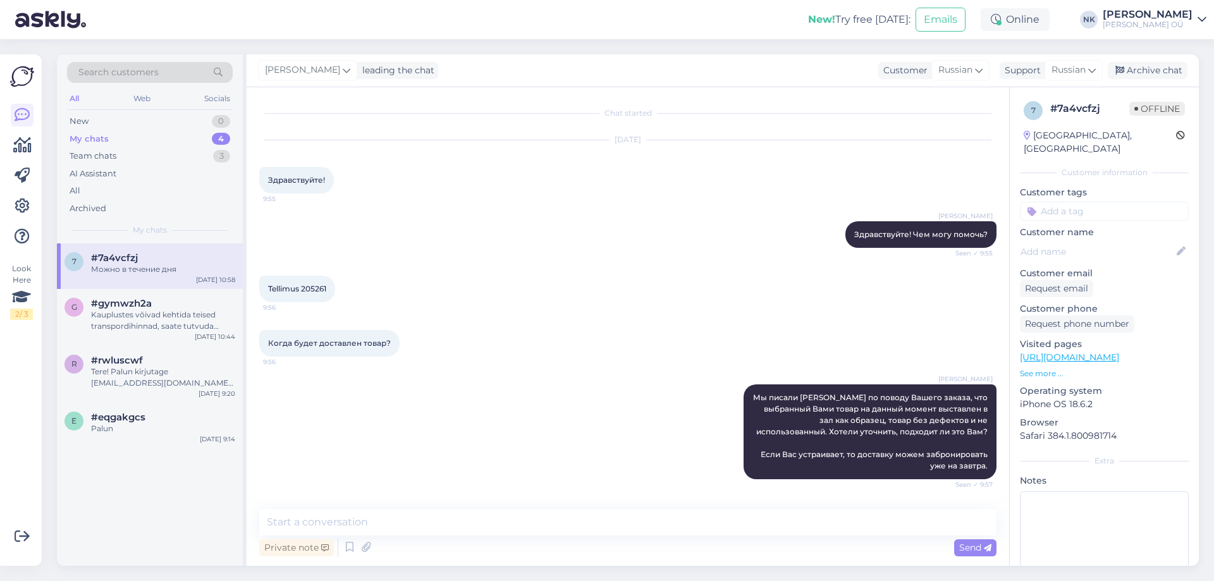
scroll to position [576, 0]
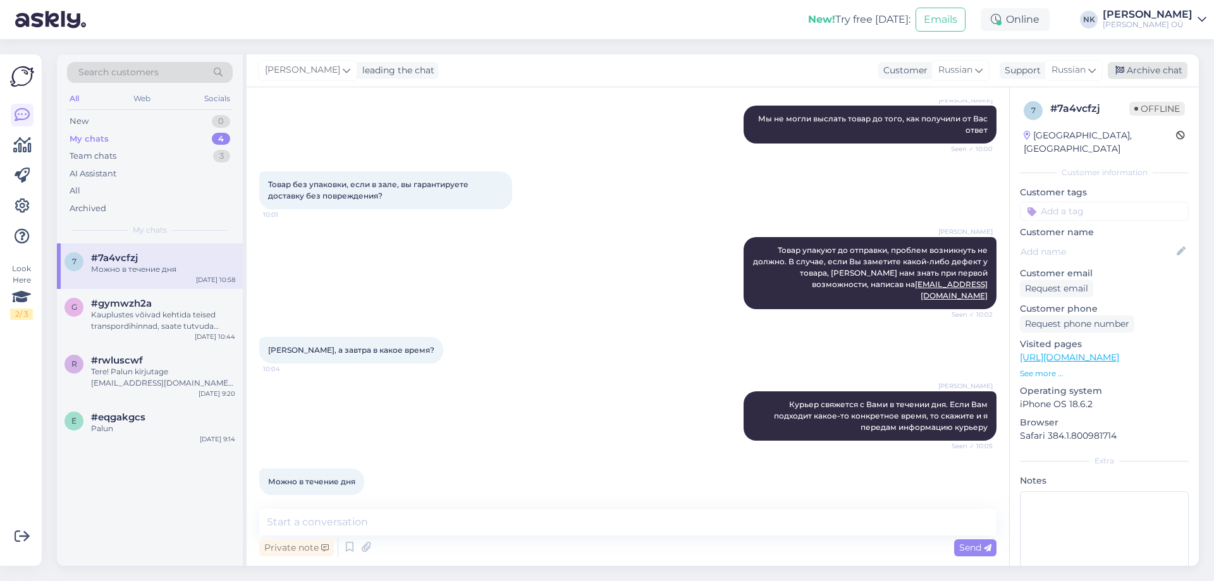
click at [1176, 64] on div "Archive chat" at bounding box center [1148, 70] width 80 height 17
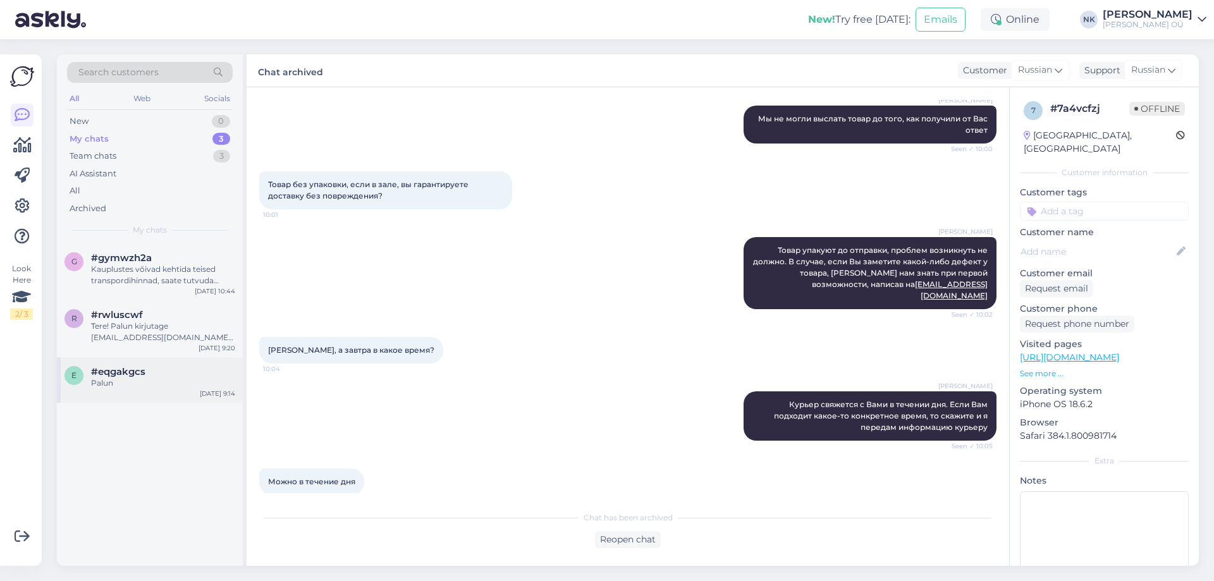
click at [126, 358] on div "e #eqgakgcs Palun [DATE] 9:14" at bounding box center [150, 380] width 186 height 46
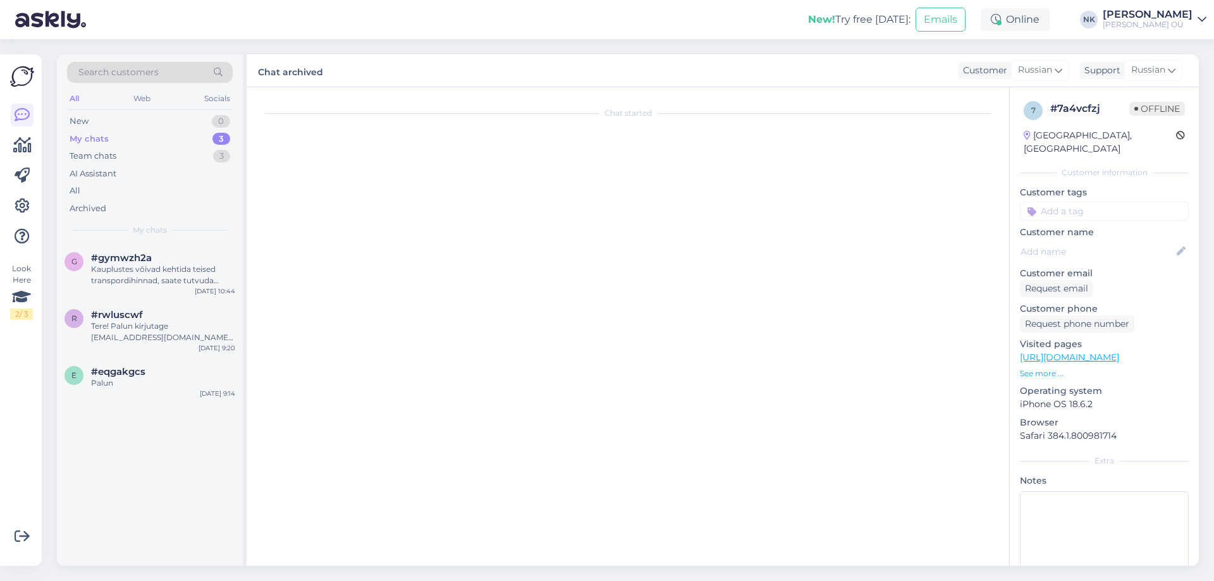
scroll to position [313, 0]
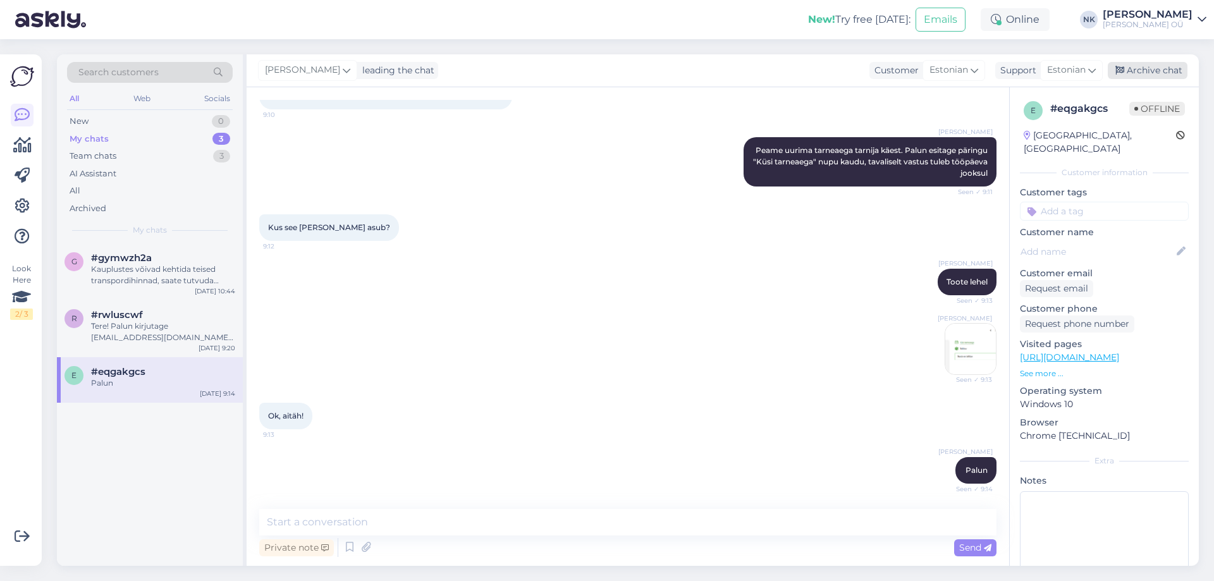
click at [1139, 76] on div "Archive chat" at bounding box center [1148, 70] width 80 height 17
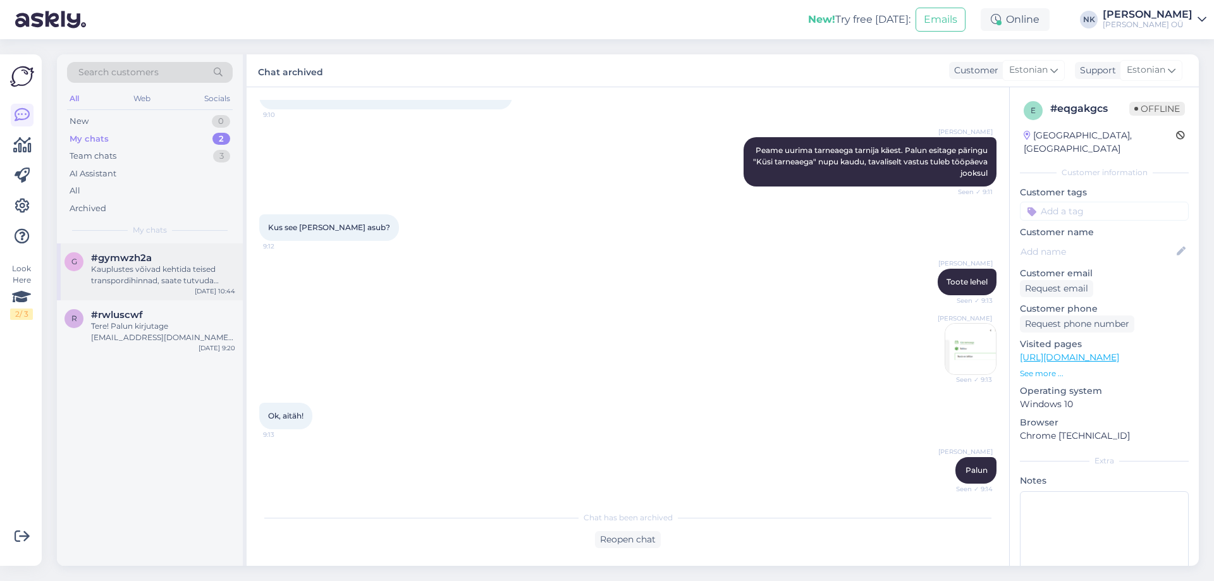
click at [204, 296] on div "g #gymwzh2a Kauplustes võivad kehtida teised transpordihinnad, saate tutvuda hi…" at bounding box center [150, 271] width 186 height 57
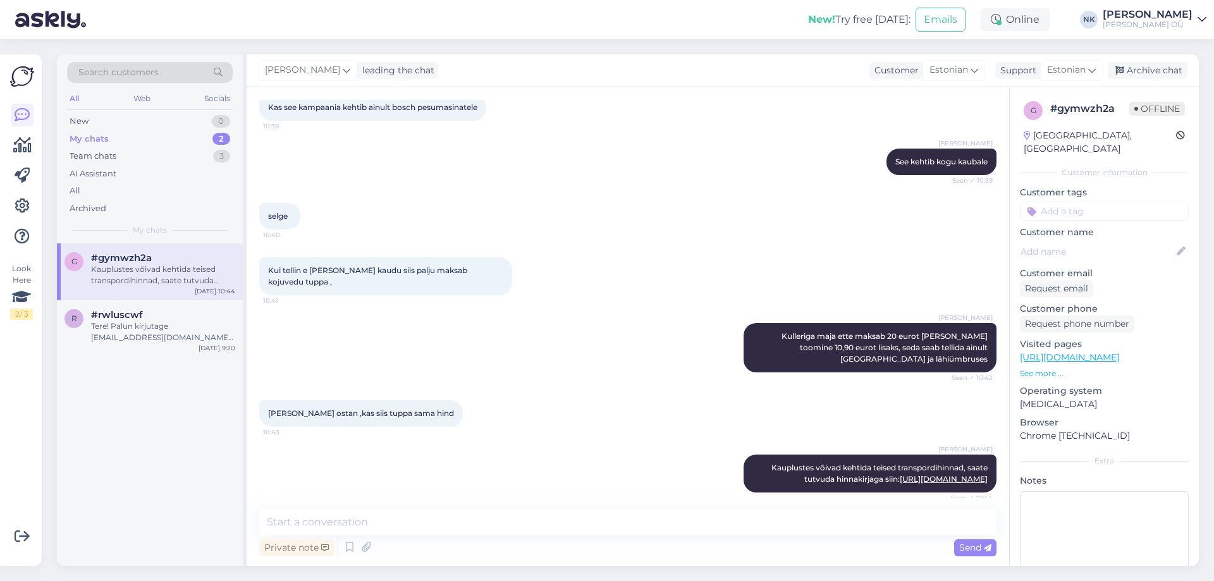
scroll to position [310, 0]
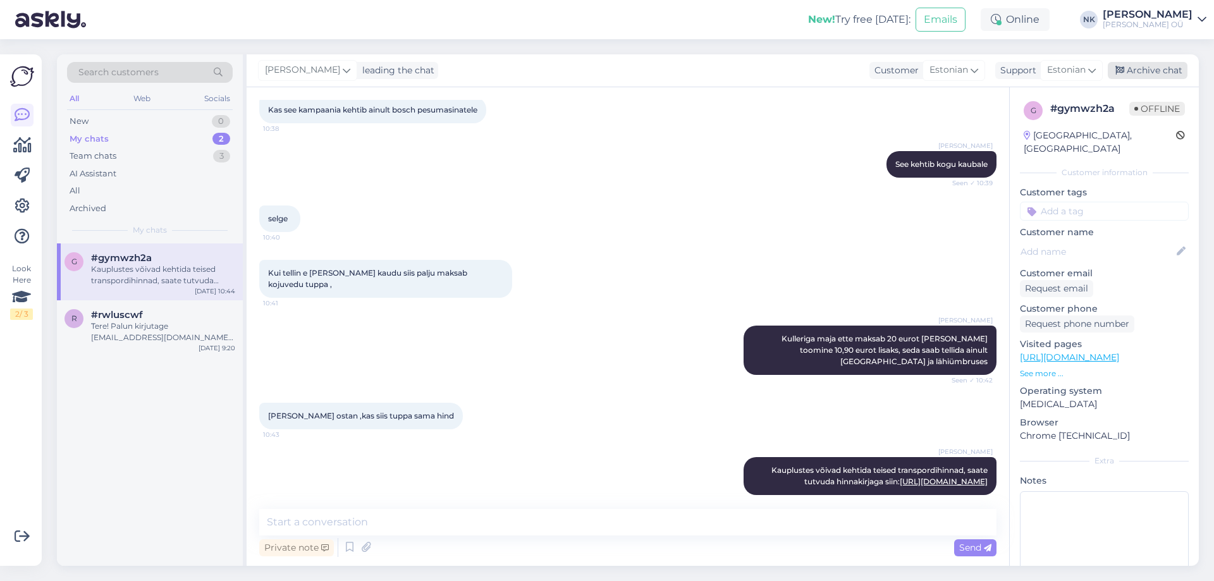
click at [1139, 66] on div "Archive chat" at bounding box center [1148, 70] width 80 height 17
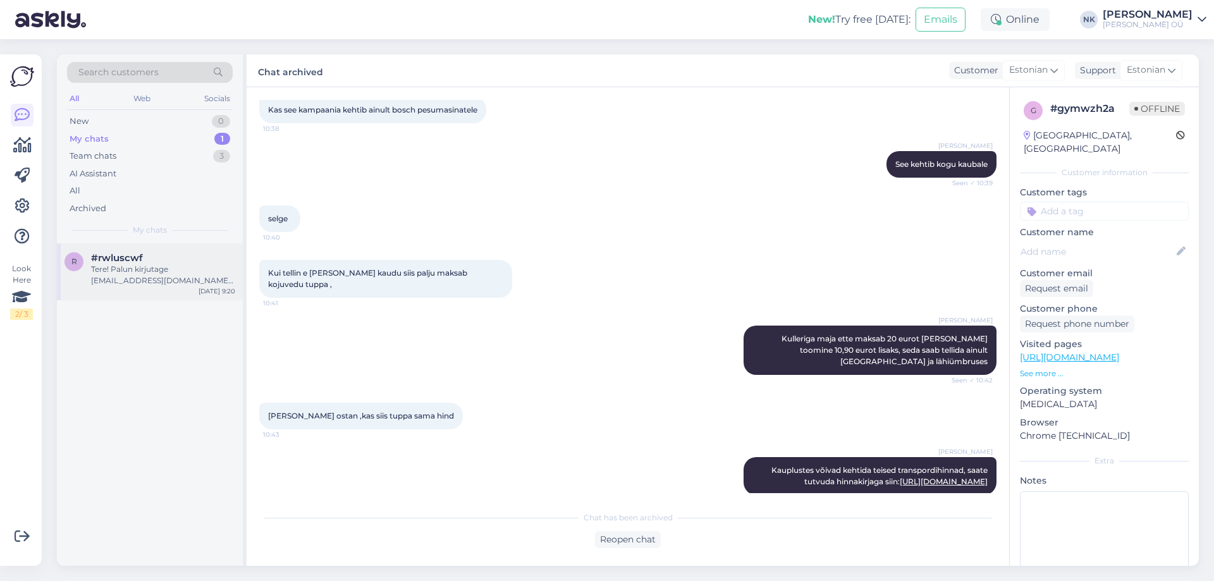
click at [157, 278] on div "Tere! Palun kirjutage [EMAIL_ADDRESS][DOMAIN_NAME] meilile ja lisage tellimuse …" at bounding box center [163, 275] width 144 height 23
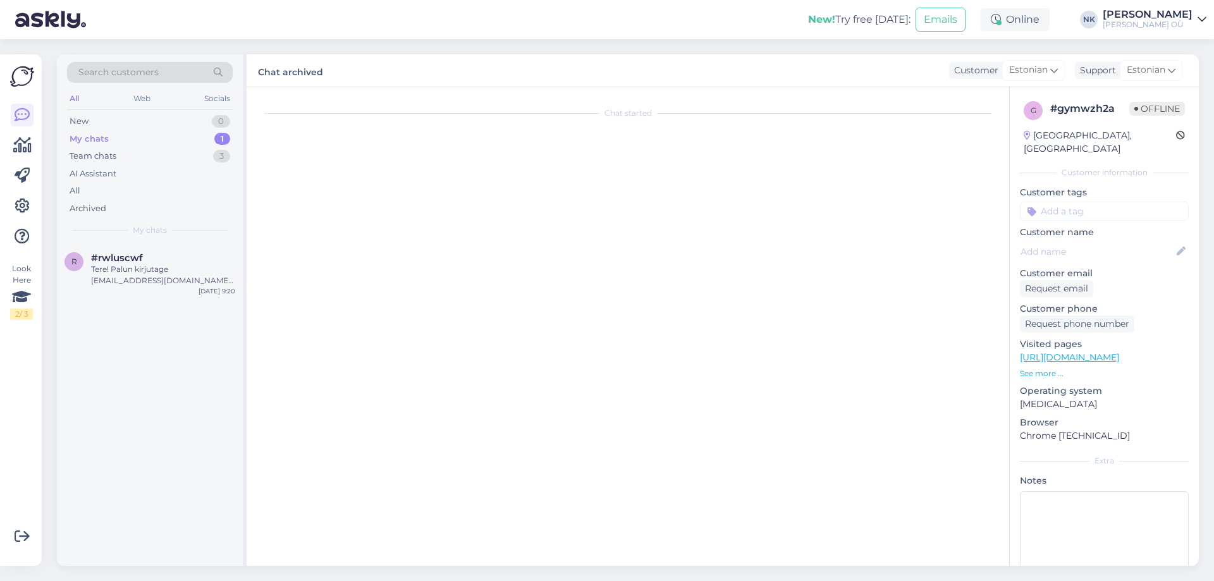
scroll to position [0, 0]
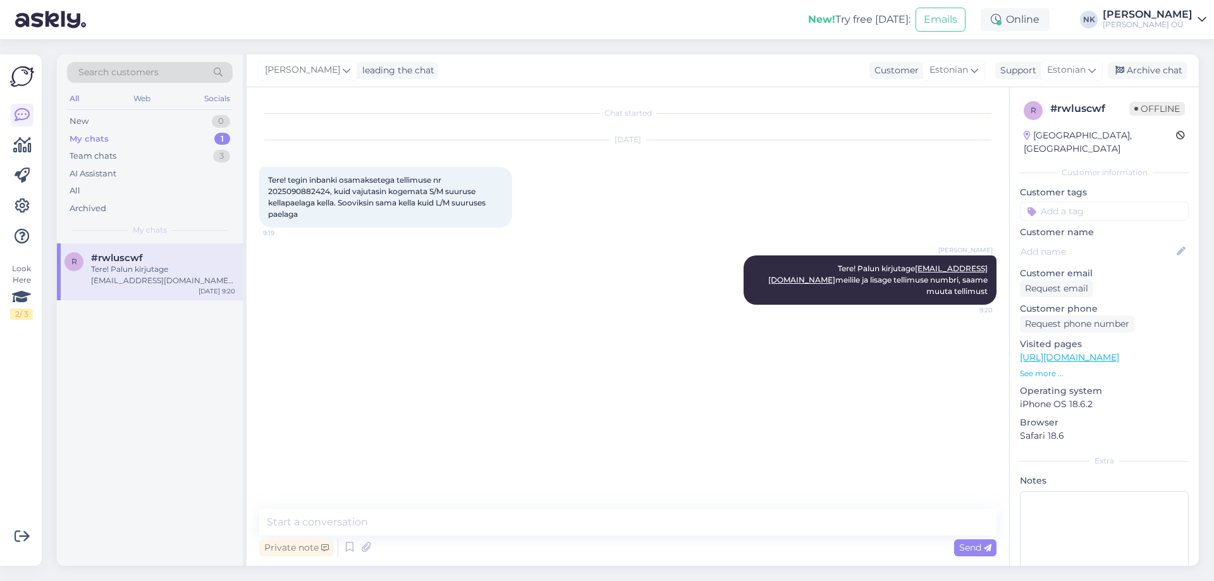
click at [1172, 83] on div "[PERSON_NAME] leading the chat Customer Estonian Support Estonian Archive chat" at bounding box center [723, 70] width 952 height 33
click at [1175, 72] on div "Archive chat" at bounding box center [1148, 70] width 80 height 17
